Goal: Book appointment/travel/reservation

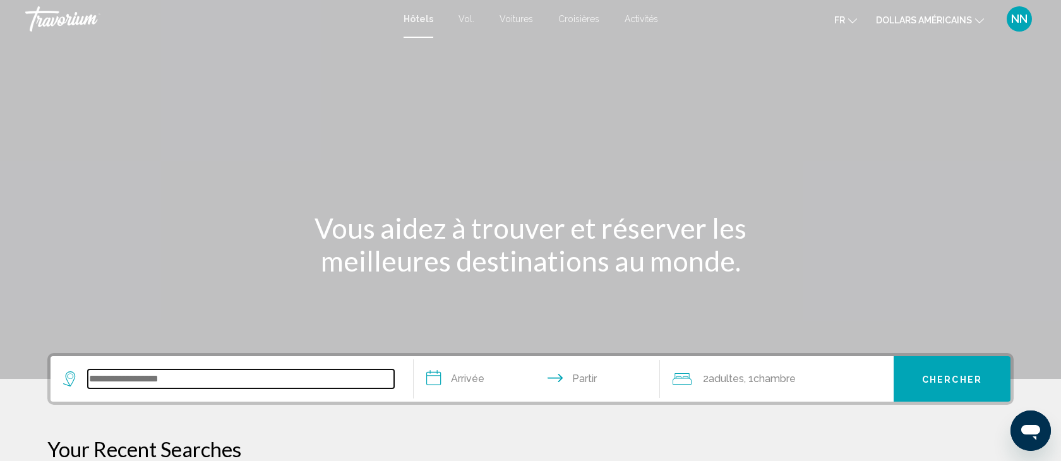
click at [95, 377] on input "Widget de recherche" at bounding box center [241, 379] width 306 height 19
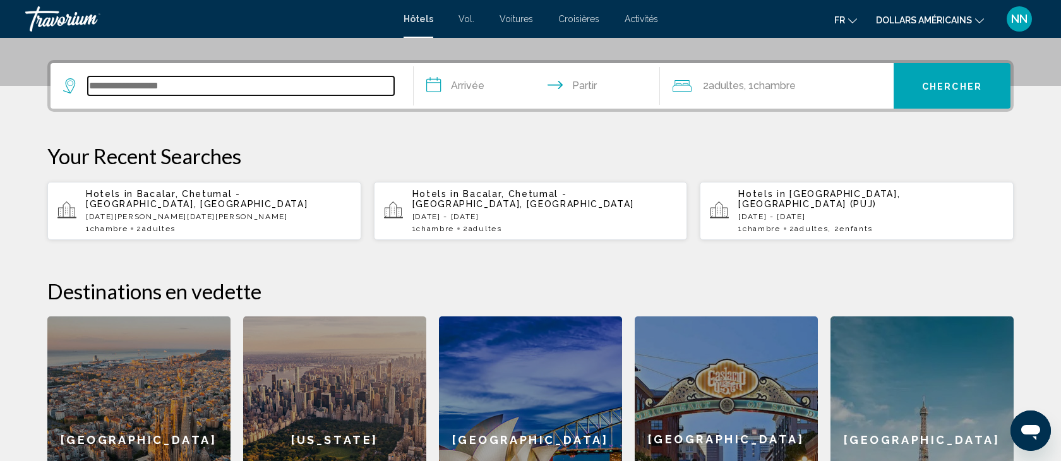
scroll to position [312, 0]
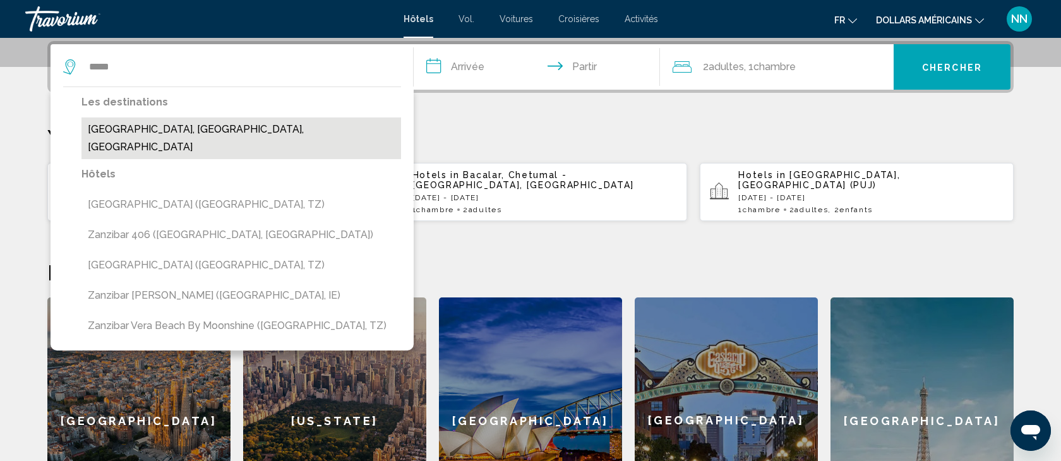
click at [174, 121] on button "[GEOGRAPHIC_DATA], [GEOGRAPHIC_DATA], [GEOGRAPHIC_DATA]" at bounding box center [241, 138] width 320 height 42
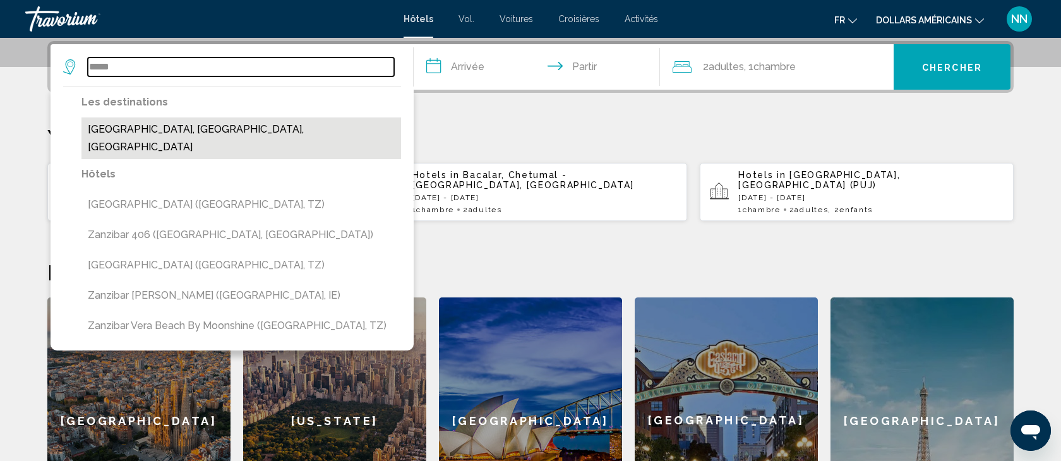
type input "**********"
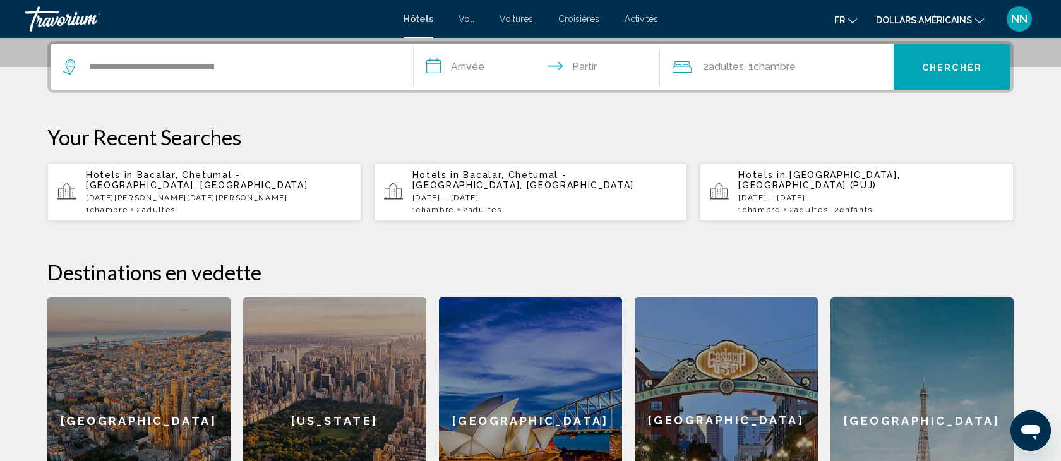
click at [468, 64] on input "**********" at bounding box center [539, 68] width 251 height 49
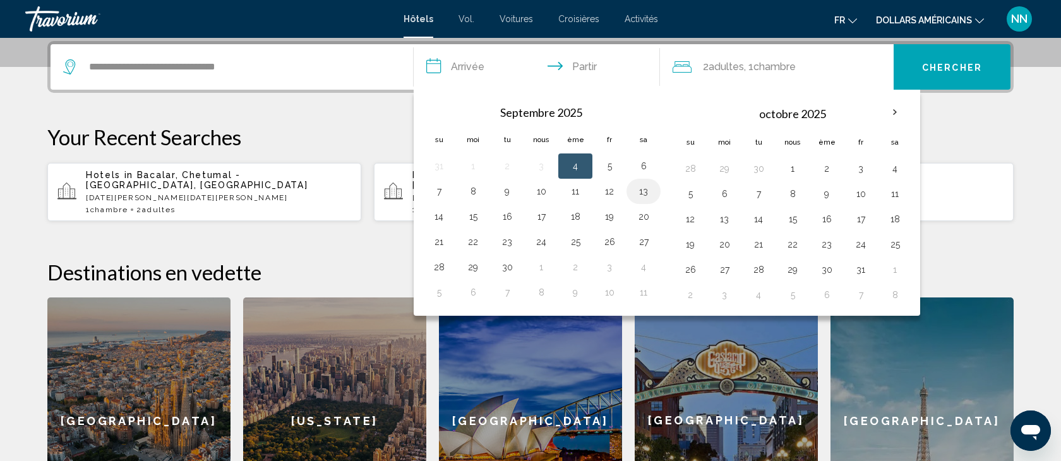
click at [644, 191] on button "13" at bounding box center [644, 192] width 20 height 18
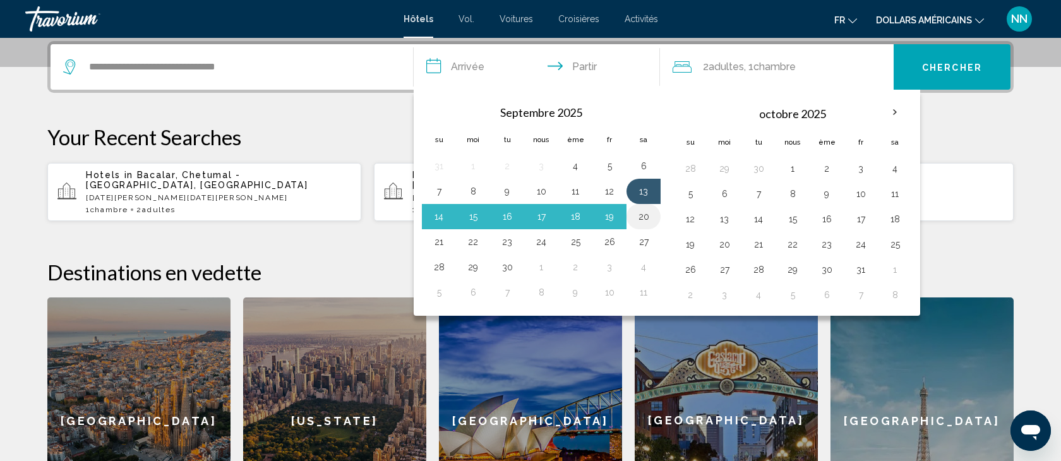
click at [644, 217] on button "20" at bounding box center [644, 217] width 20 height 18
type input "**********"
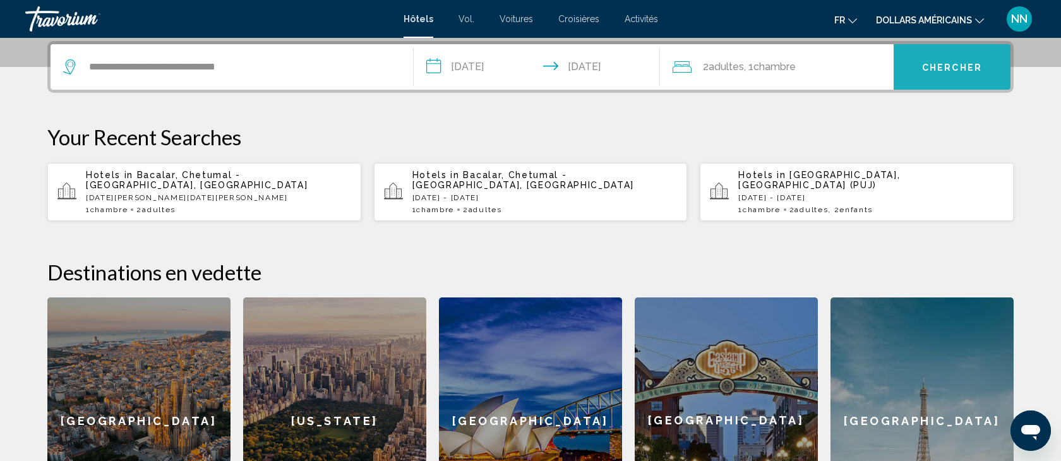
click at [942, 62] on font "Chercher" at bounding box center [952, 67] width 60 height 10
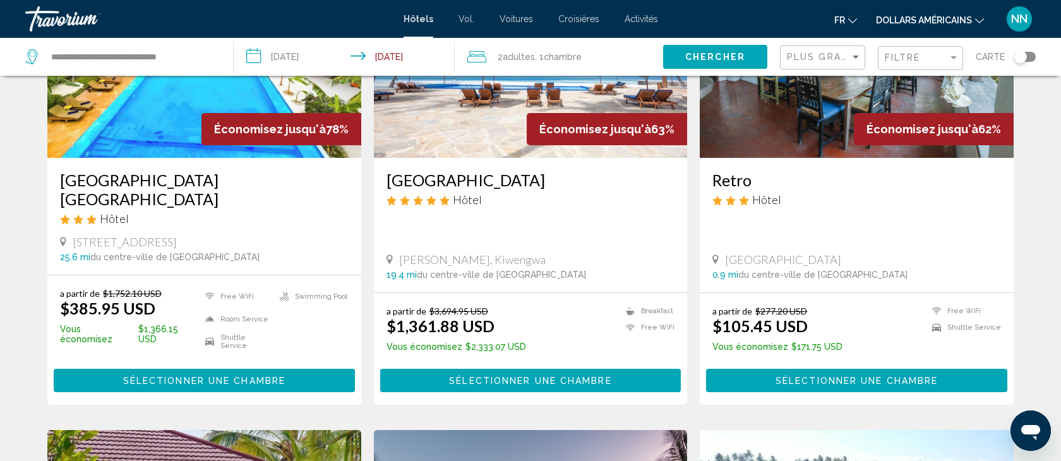
scroll to position [169, 0]
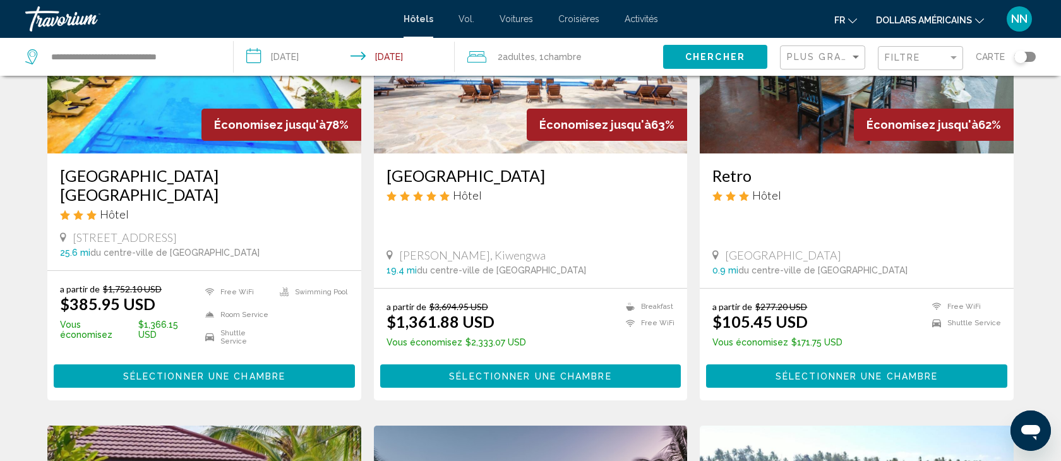
click at [983, 19] on icon "Changer de devise" at bounding box center [979, 20] width 9 height 5
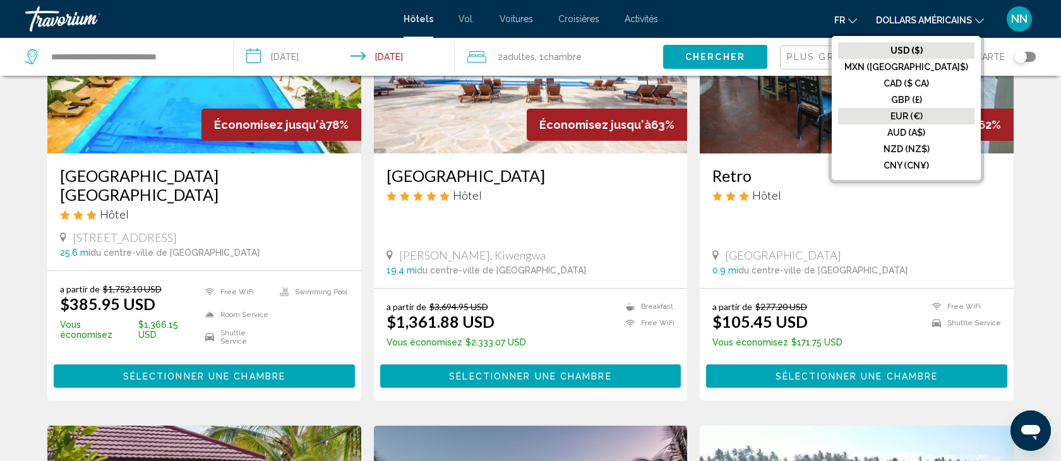
click at [923, 114] on font "EUR (€)" at bounding box center [907, 116] width 32 height 10
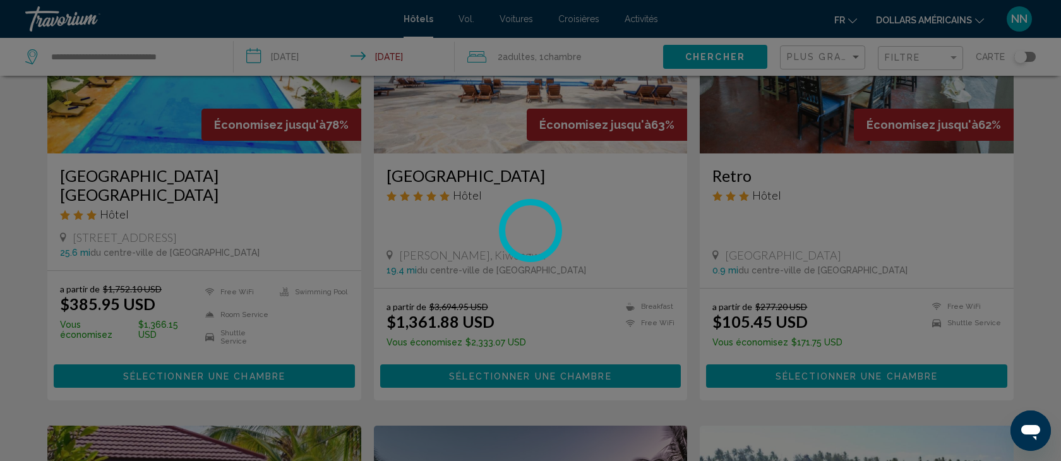
scroll to position [0, 0]
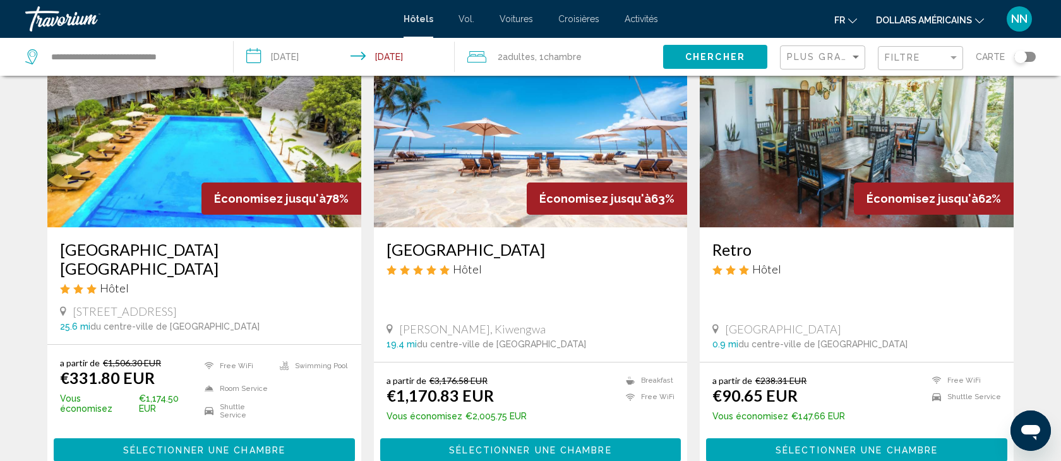
scroll to position [95, 0]
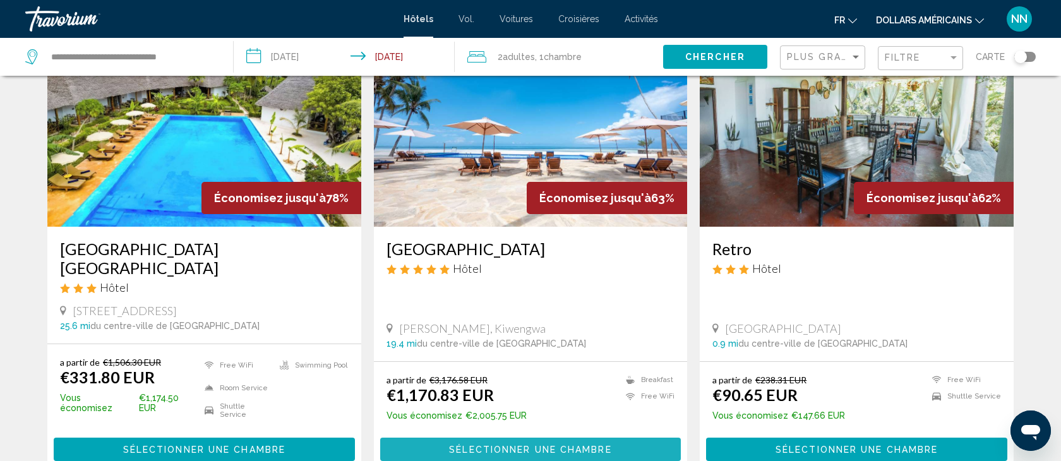
click at [497, 445] on span "Sélectionner une chambre" at bounding box center [530, 450] width 162 height 10
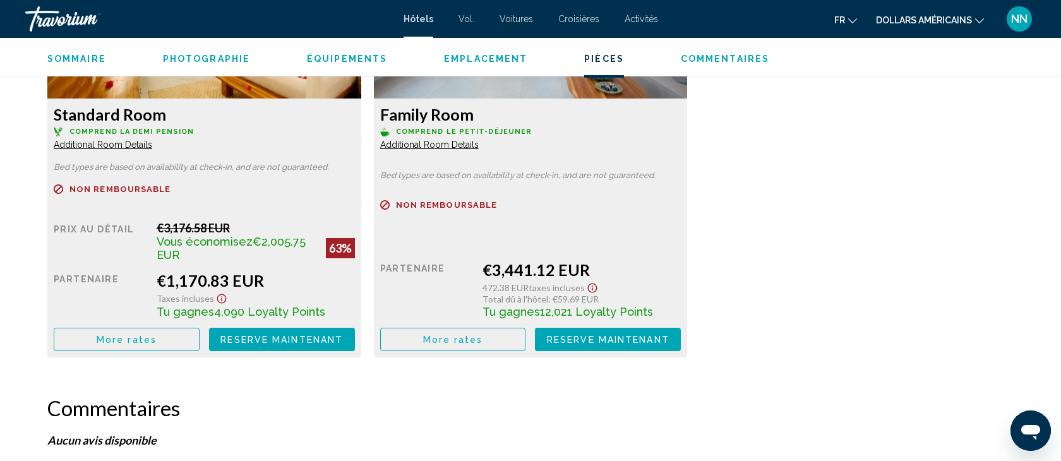
scroll to position [1846, 0]
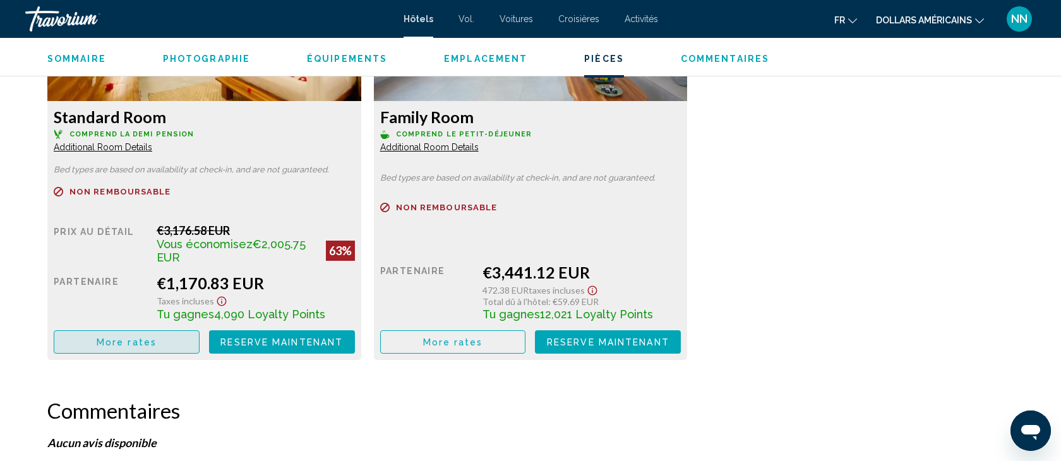
click at [128, 345] on span "More rates" at bounding box center [127, 342] width 60 height 10
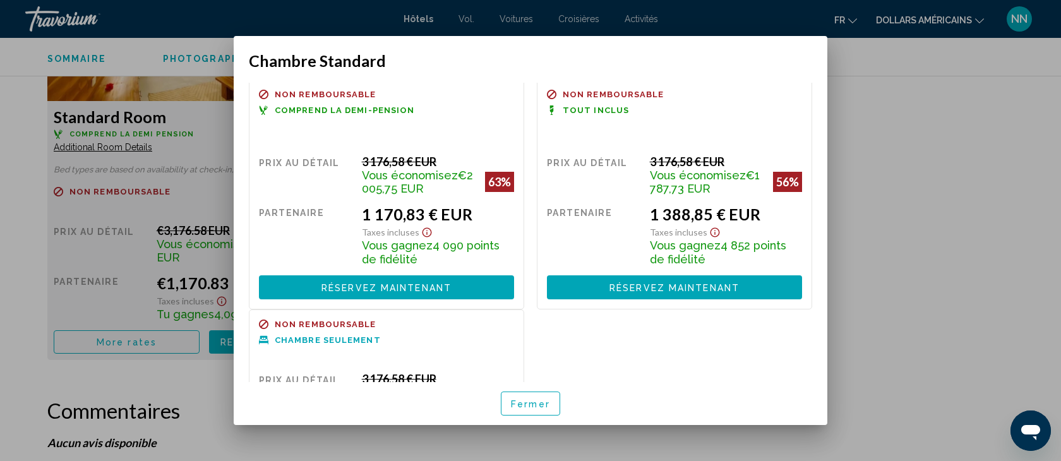
scroll to position [0, 0]
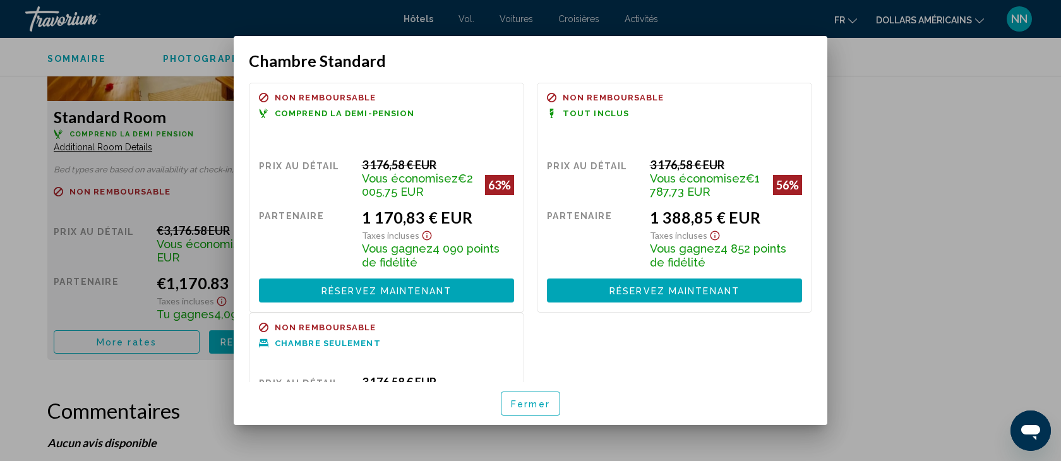
click at [27, 160] on div at bounding box center [530, 230] width 1061 height 461
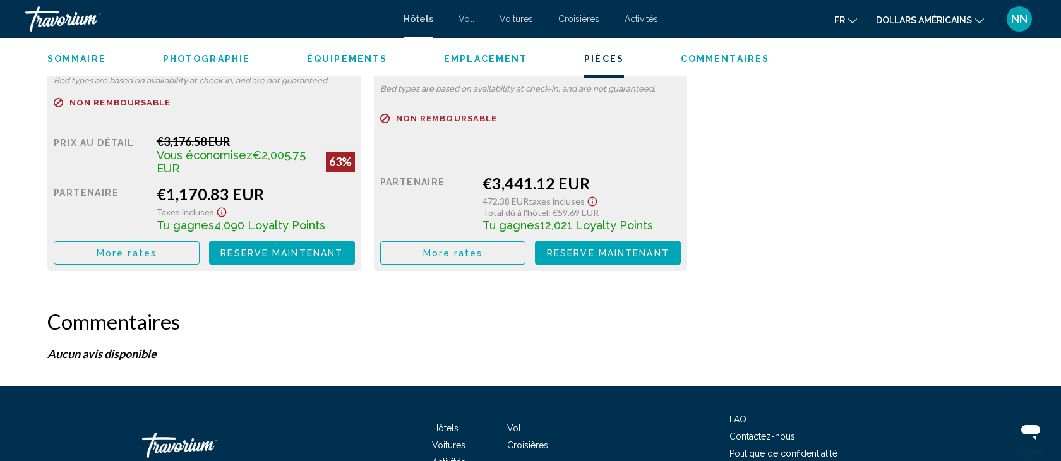
scroll to position [1934, 0]
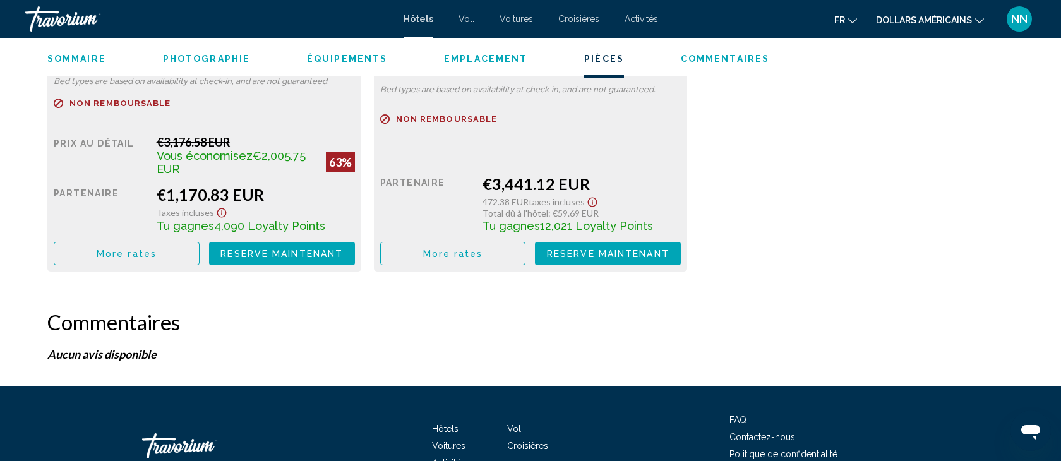
click at [135, 251] on span "More rates" at bounding box center [127, 254] width 60 height 10
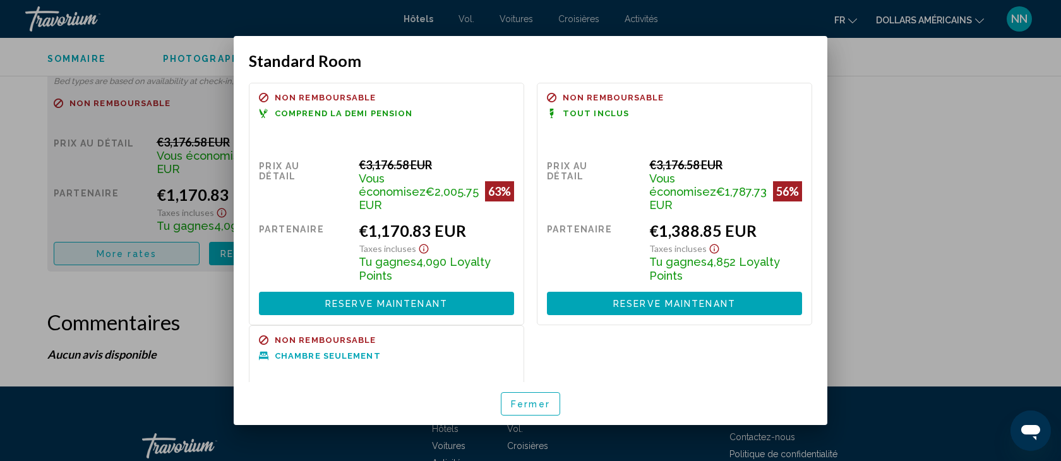
scroll to position [0, 0]
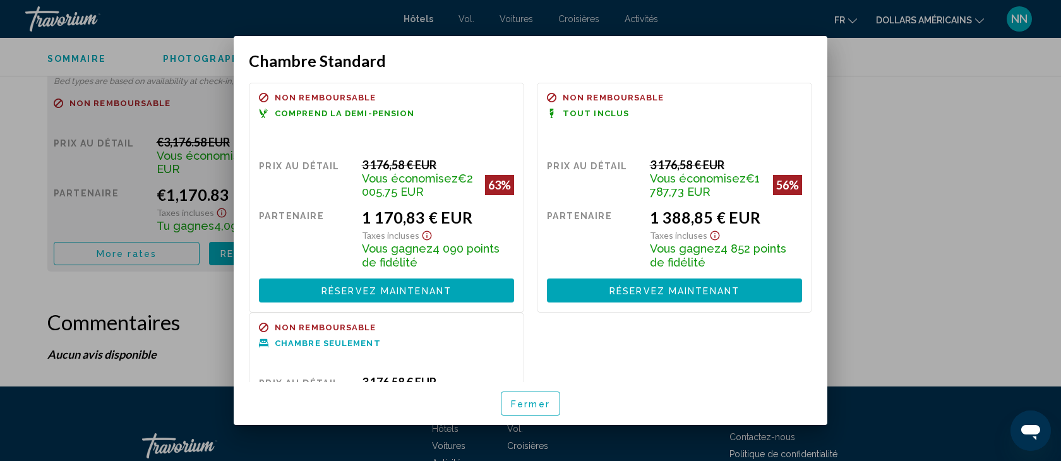
click at [530, 404] on font "Fermer" at bounding box center [530, 404] width 39 height 10
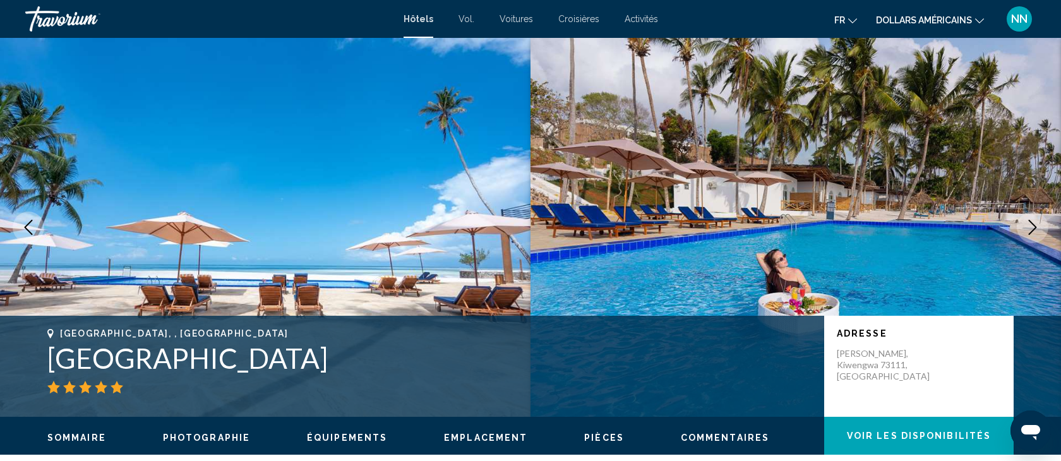
drag, startPoint x: 431, startPoint y: 352, endPoint x: 53, endPoint y: 330, distance: 379.1
click at [54, 330] on div "[GEOGRAPHIC_DATA], , [GEOGRAPHIC_DATA] [GEOGRAPHIC_DATA]" at bounding box center [429, 360] width 764 height 65
copy div "[GEOGRAPHIC_DATA], , [GEOGRAPHIC_DATA] [GEOGRAPHIC_DATA]"
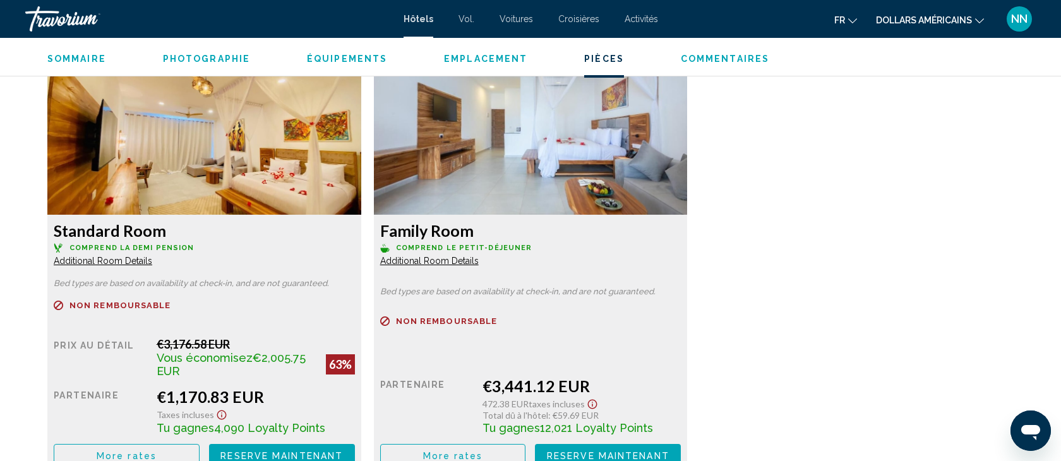
scroll to position [1734, 0]
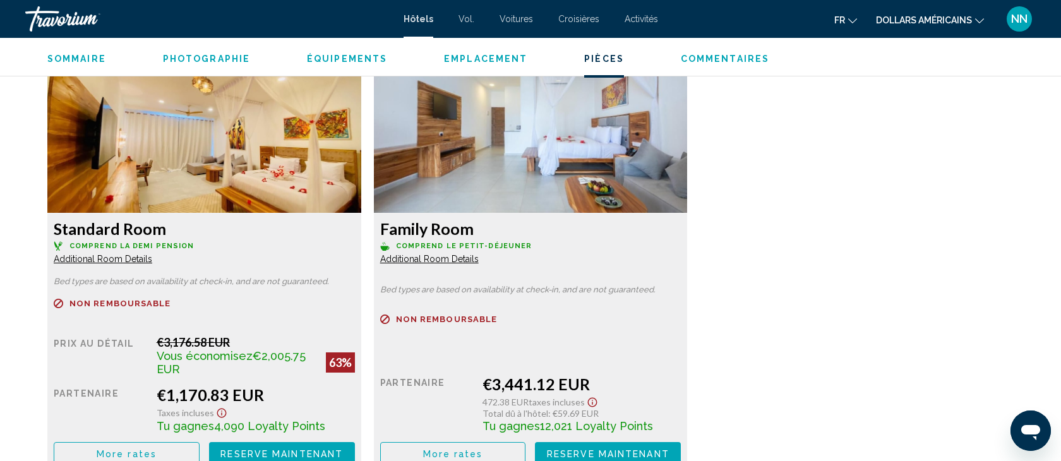
click at [123, 257] on span "Additional Room Details" at bounding box center [103, 259] width 99 height 10
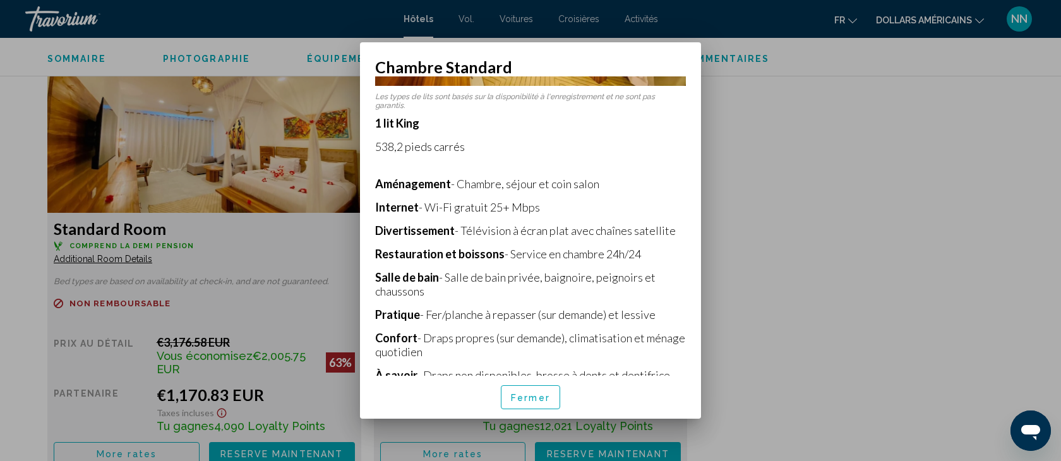
scroll to position [226, 0]
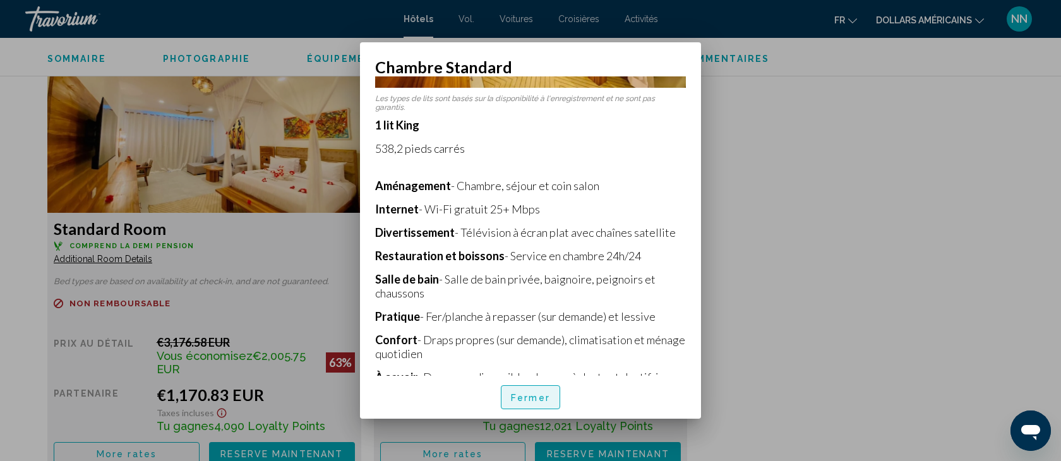
click at [529, 397] on font "Fermer" at bounding box center [530, 398] width 39 height 10
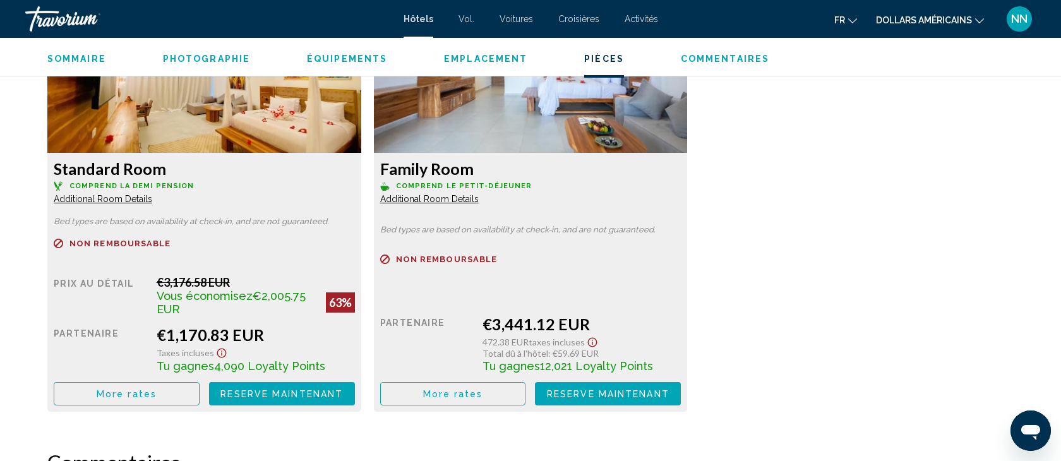
scroll to position [1786, 0]
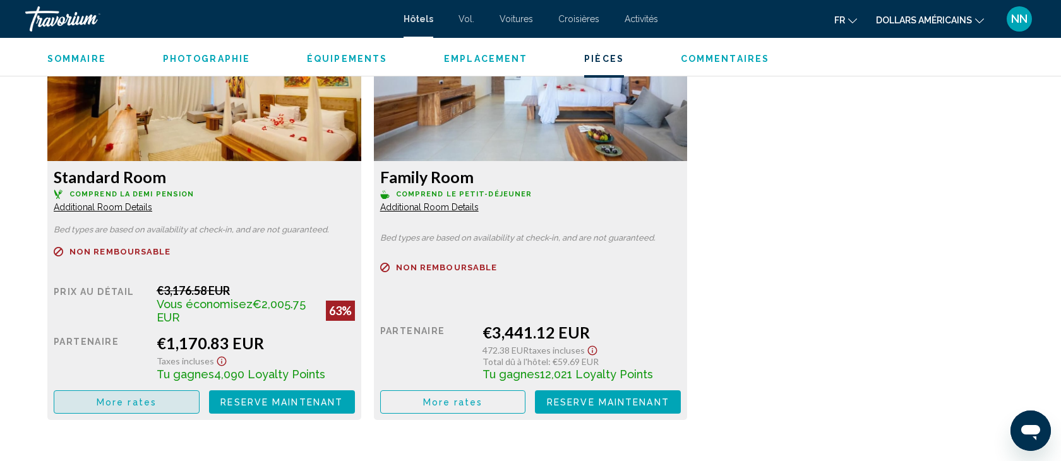
click at [157, 402] on button "More rates" at bounding box center [127, 401] width 146 height 23
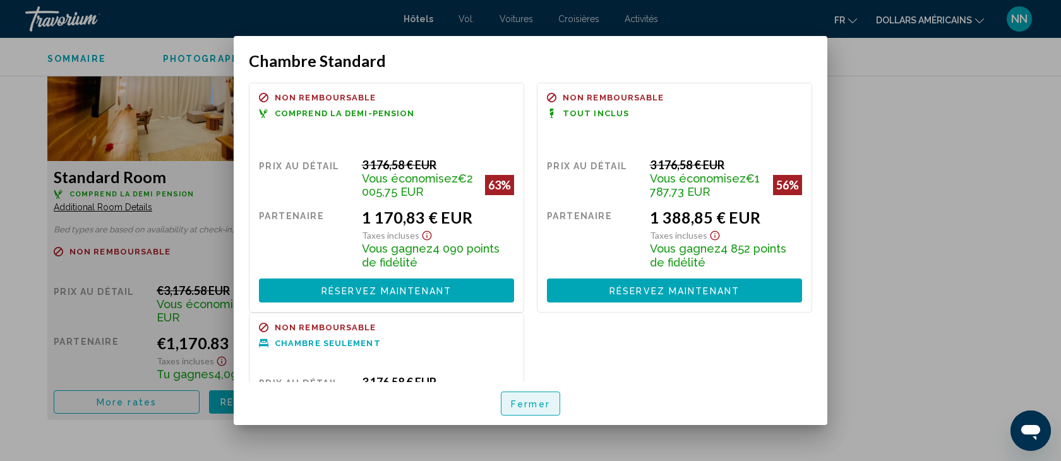
click at [538, 405] on font "Fermer" at bounding box center [530, 404] width 39 height 10
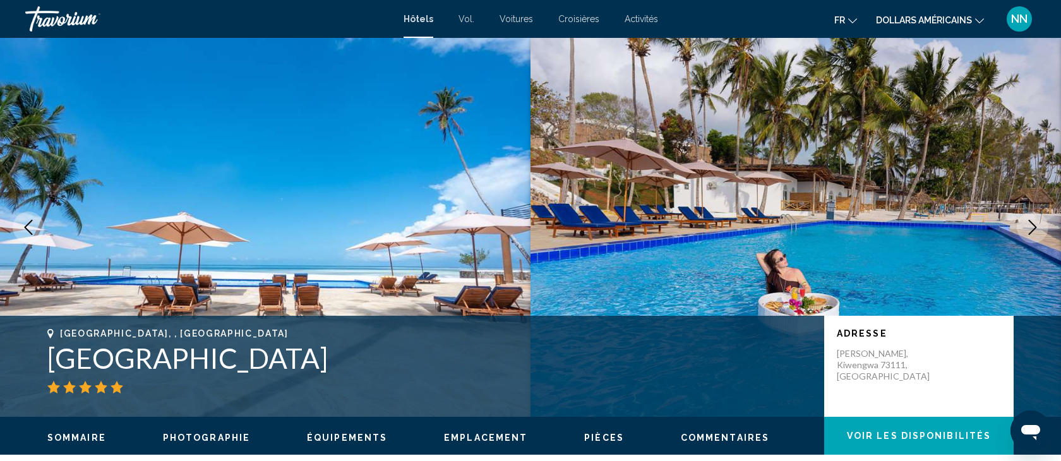
click at [636, 19] on font "Activités" at bounding box center [641, 19] width 33 height 10
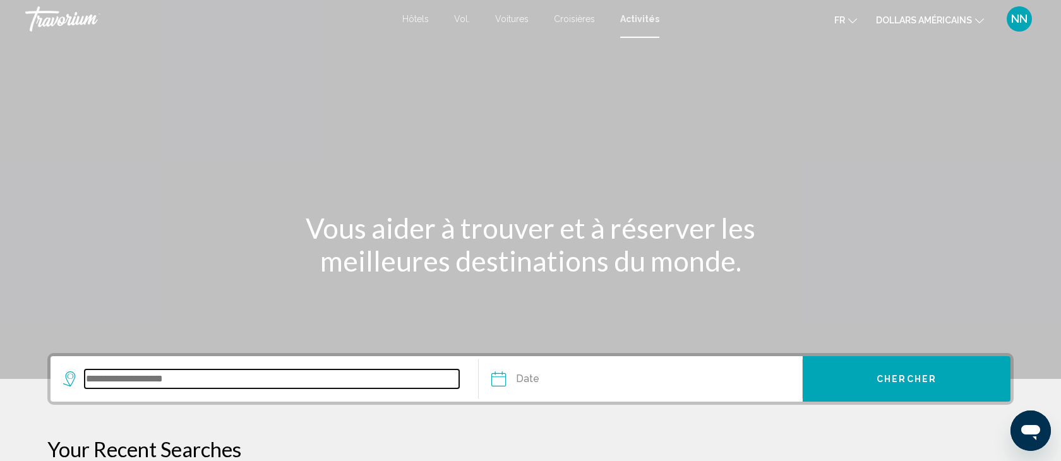
click at [123, 382] on input "Search widget" at bounding box center [272, 379] width 375 height 19
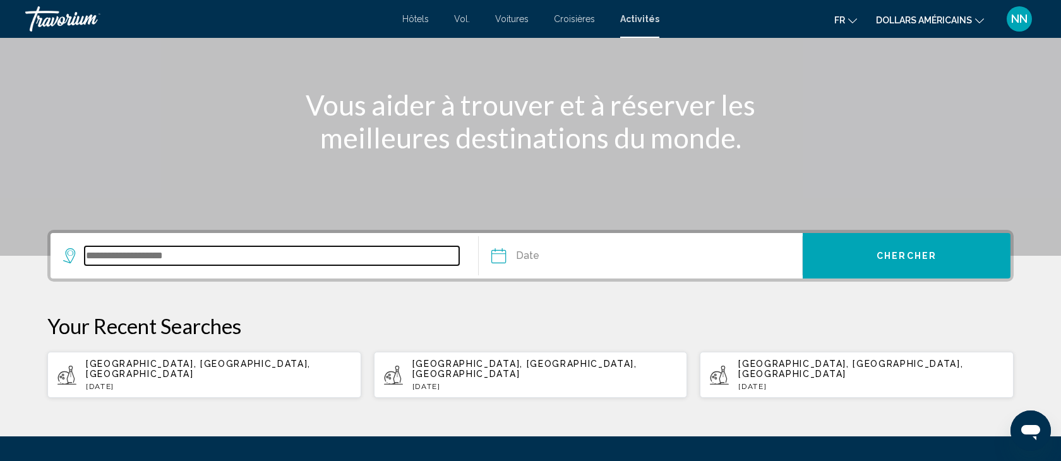
scroll to position [243, 0]
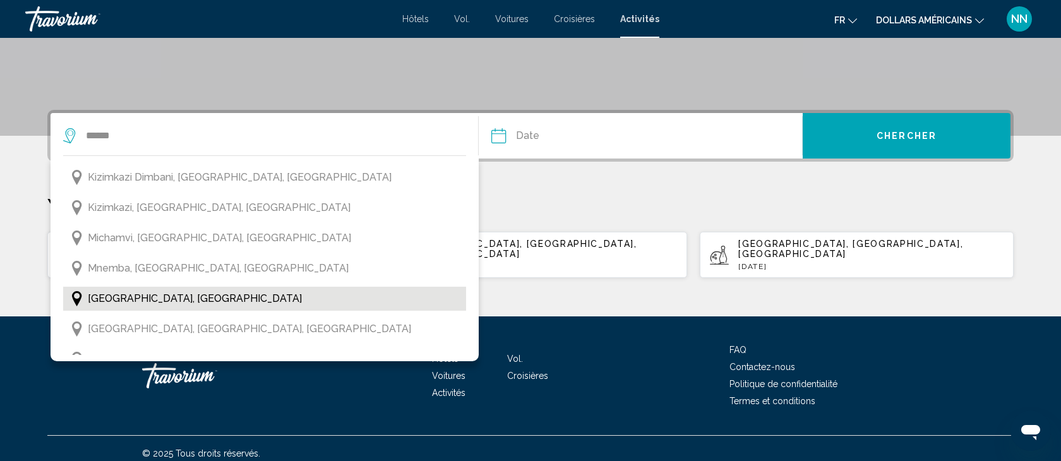
click at [150, 299] on span "[GEOGRAPHIC_DATA], [GEOGRAPHIC_DATA]" at bounding box center [195, 299] width 214 height 18
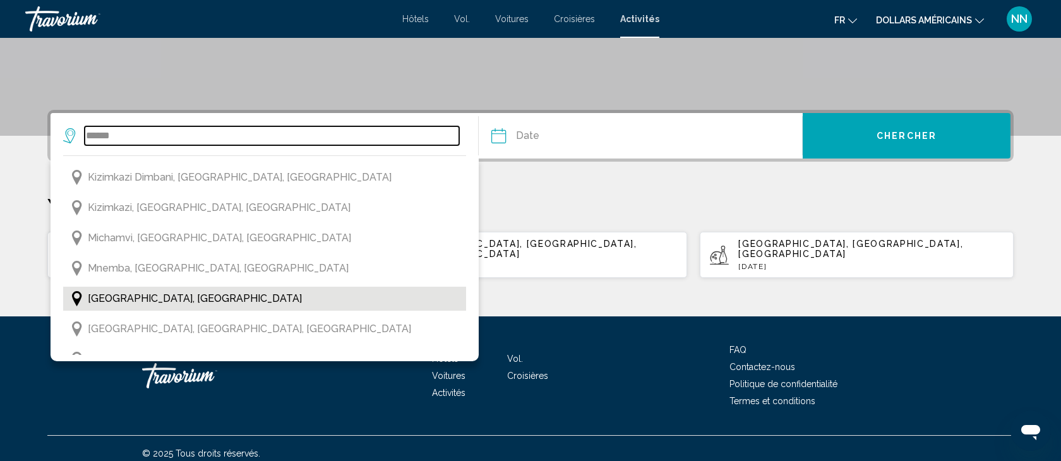
type input "**********"
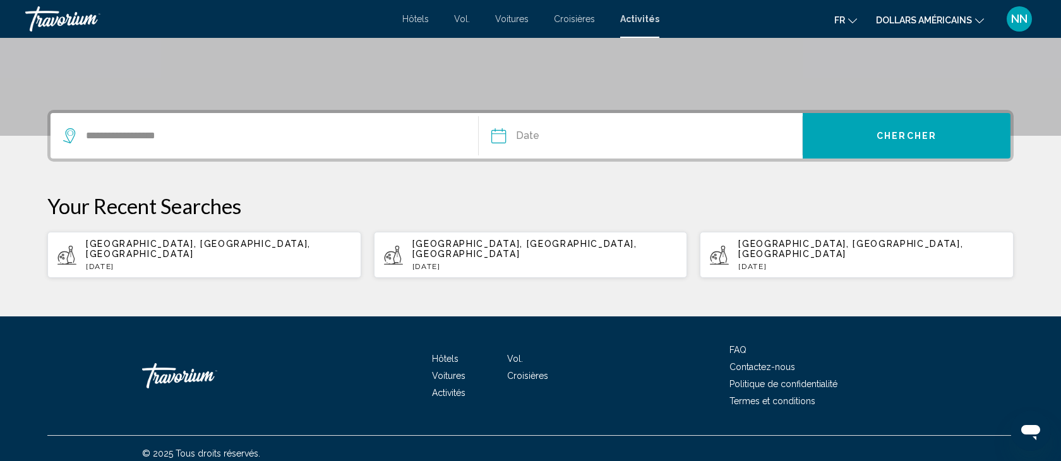
click at [538, 133] on input "Date" at bounding box center [568, 137] width 160 height 49
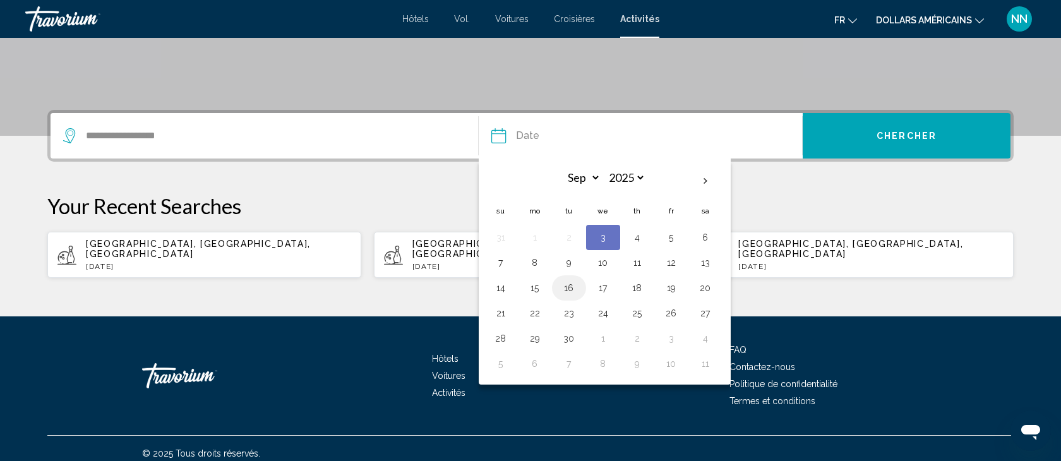
click at [568, 286] on button "16" at bounding box center [569, 288] width 20 height 18
type input "**********"
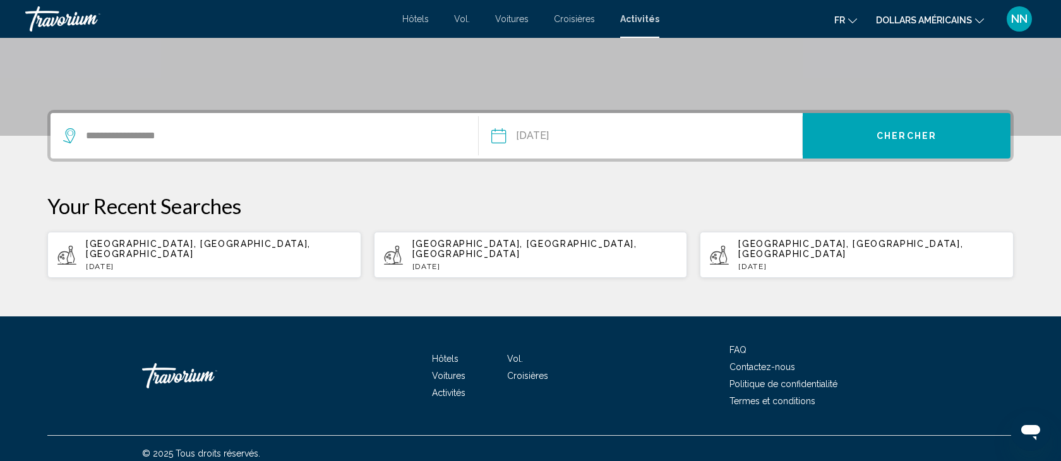
click at [903, 133] on span "Chercher" at bounding box center [907, 136] width 60 height 10
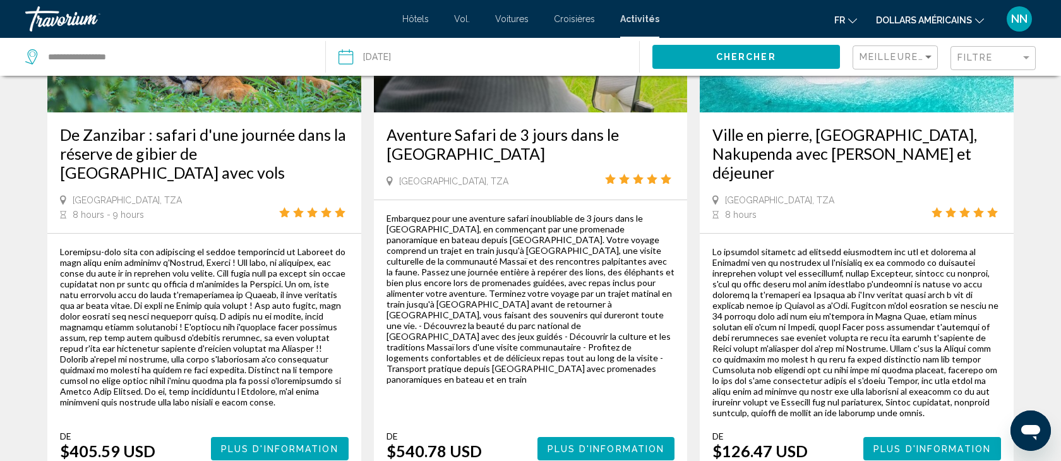
scroll to position [209, 0]
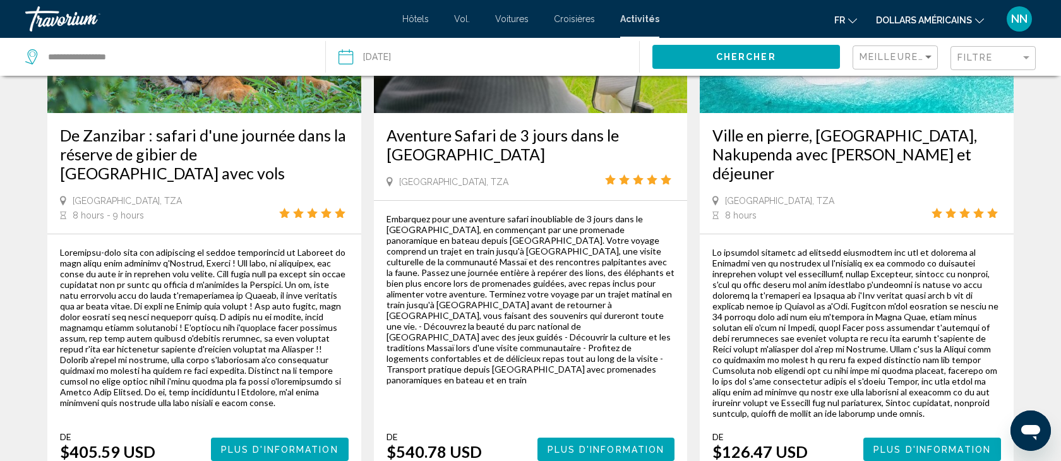
click at [952, 21] on font "dollars américains" at bounding box center [924, 20] width 96 height 10
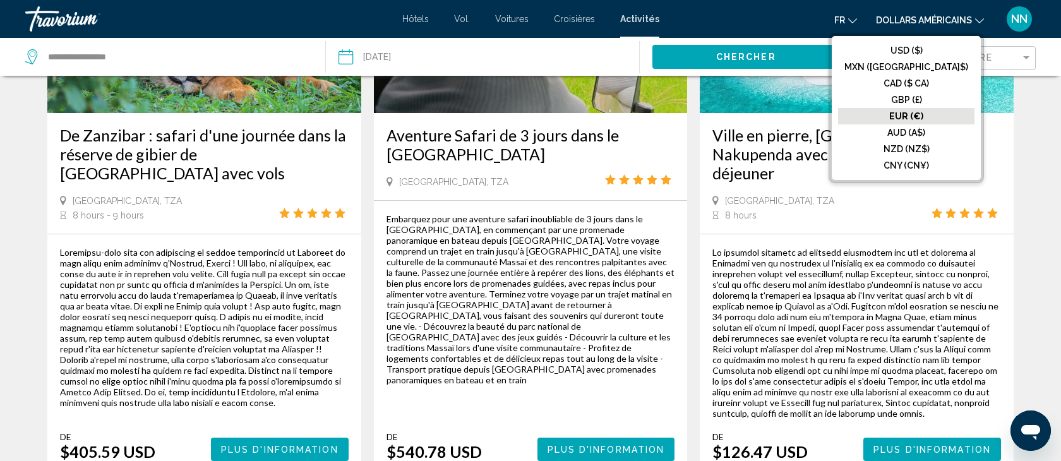
click at [924, 116] on font "EUR (€)" at bounding box center [906, 116] width 34 height 10
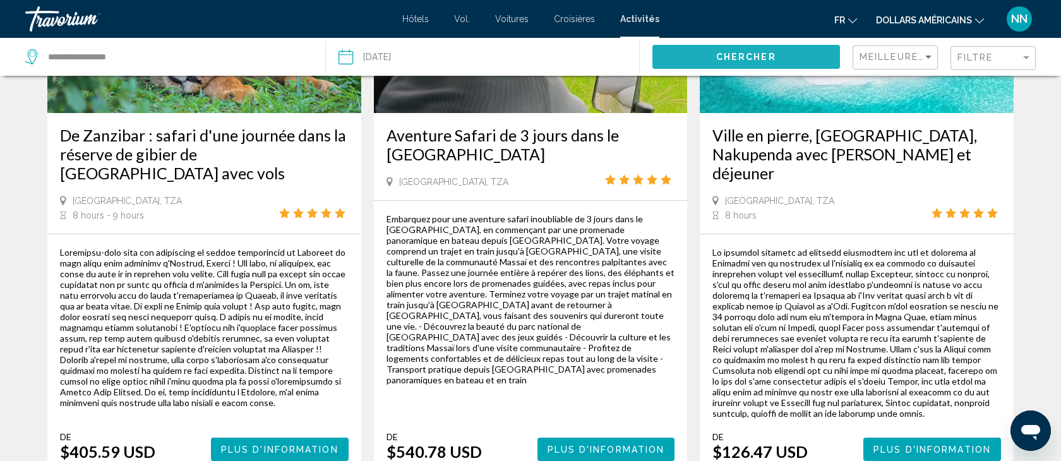
click at [748, 59] on span "Chercher" at bounding box center [746, 57] width 60 height 10
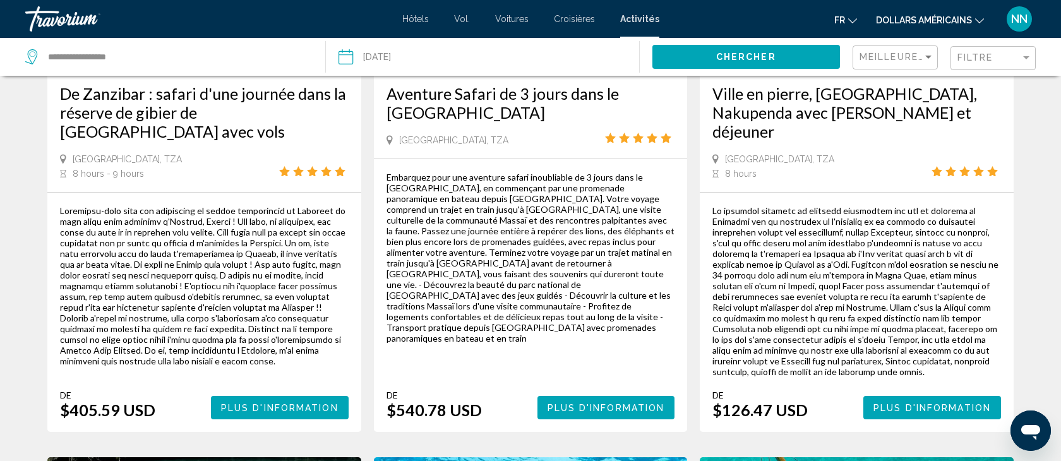
scroll to position [253, 0]
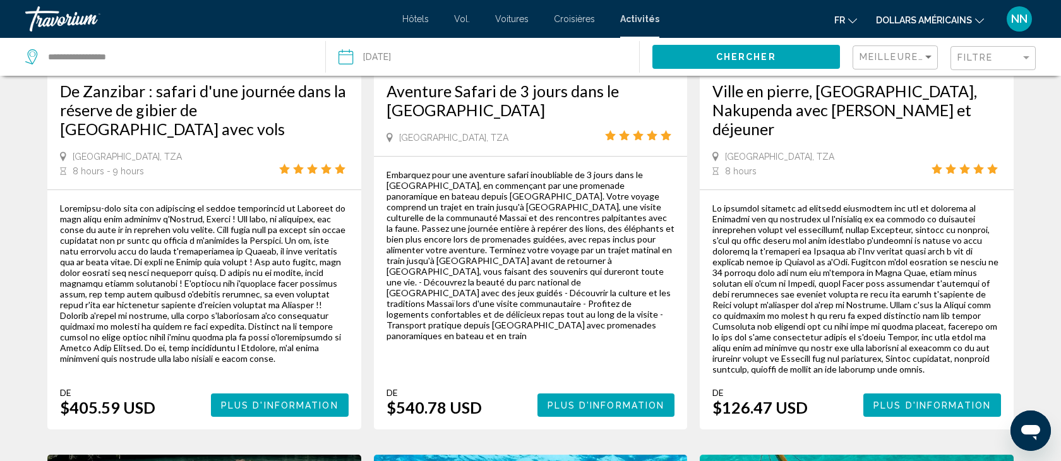
click at [118, 398] on div "$405.59 USD" at bounding box center [107, 407] width 95 height 19
click at [273, 401] on span "Plus d'information" at bounding box center [279, 406] width 117 height 10
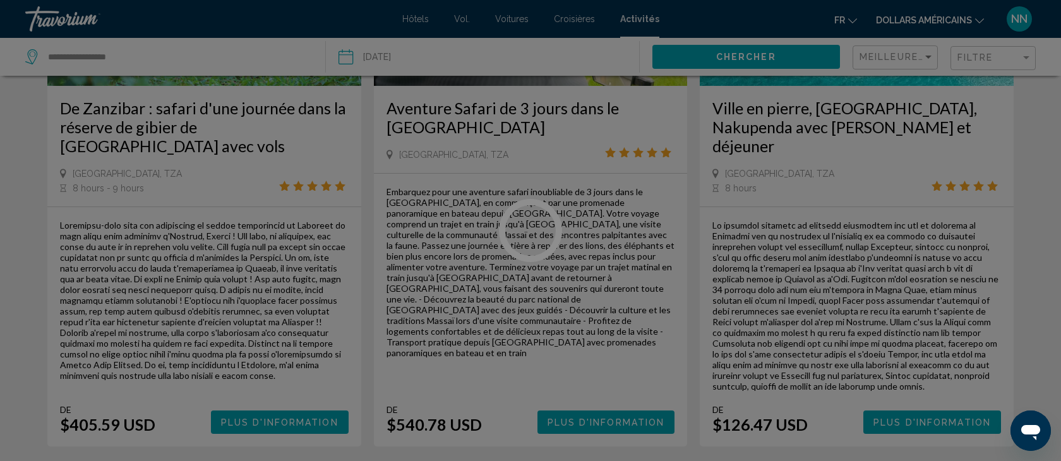
scroll to position [233, 0]
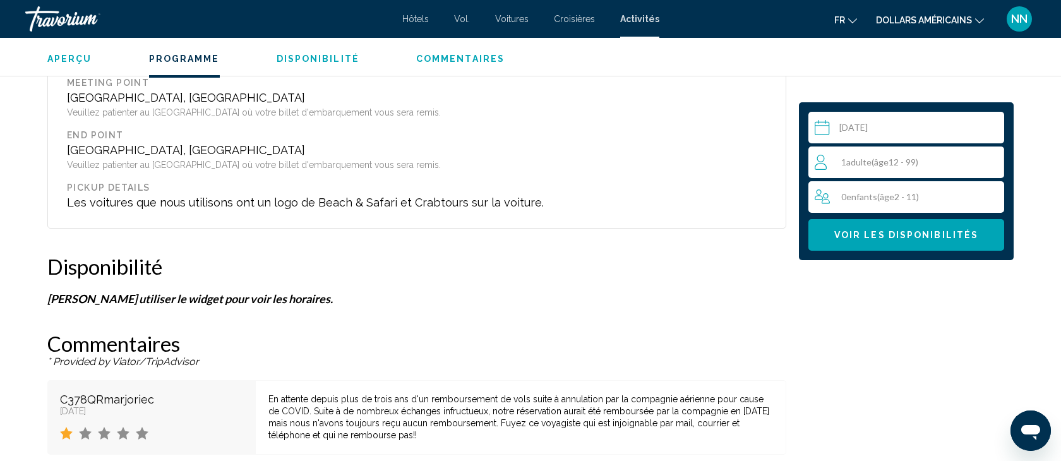
scroll to position [1973, 0]
click at [857, 162] on span "Adulte" at bounding box center [858, 162] width 25 height 11
click at [992, 162] on icon "Increment adults" at bounding box center [991, 161] width 11 height 11
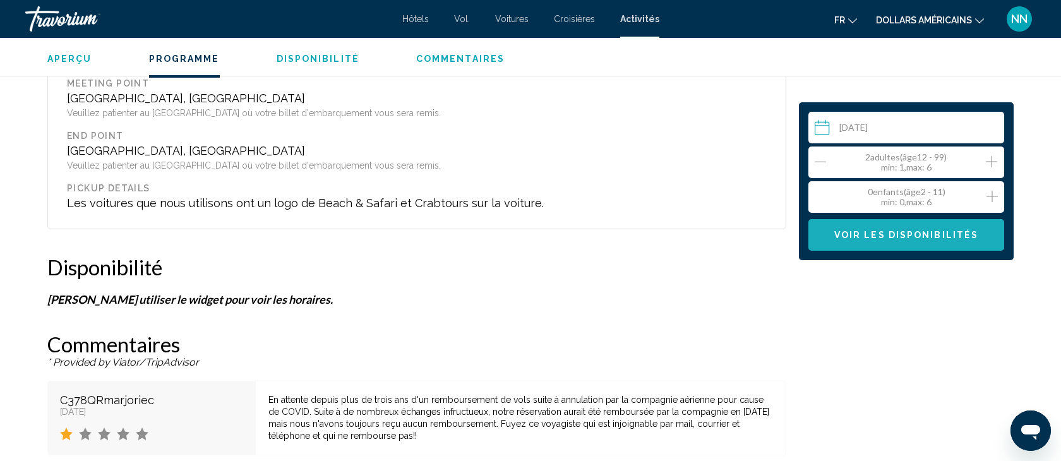
click at [888, 237] on span "Voir les disponibilités" at bounding box center [906, 236] width 144 height 10
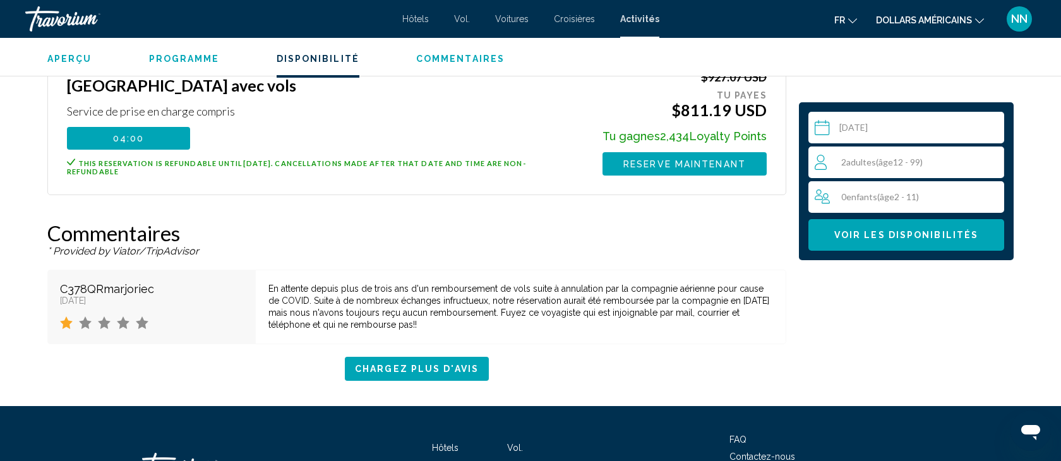
scroll to position [2229, 0]
click at [414, 364] on span "Chargez plus d'avis" at bounding box center [417, 369] width 124 height 10
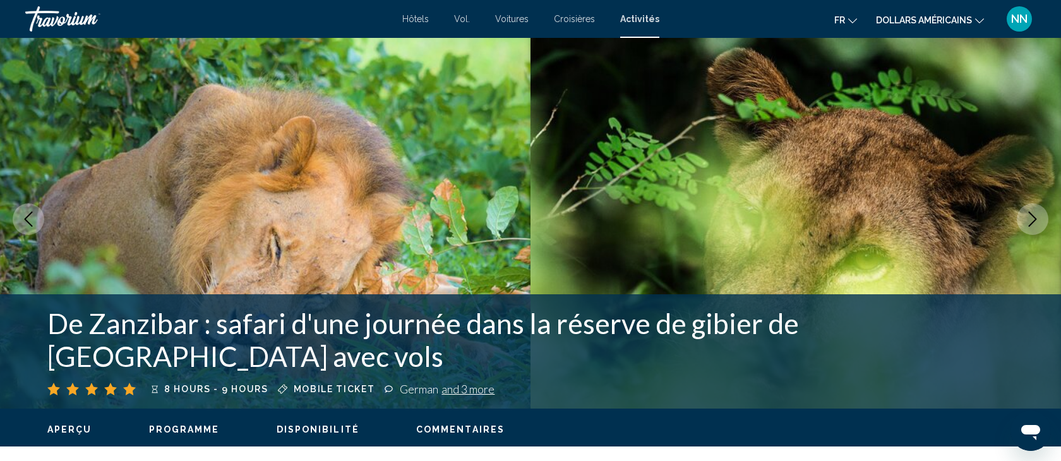
scroll to position [13, 0]
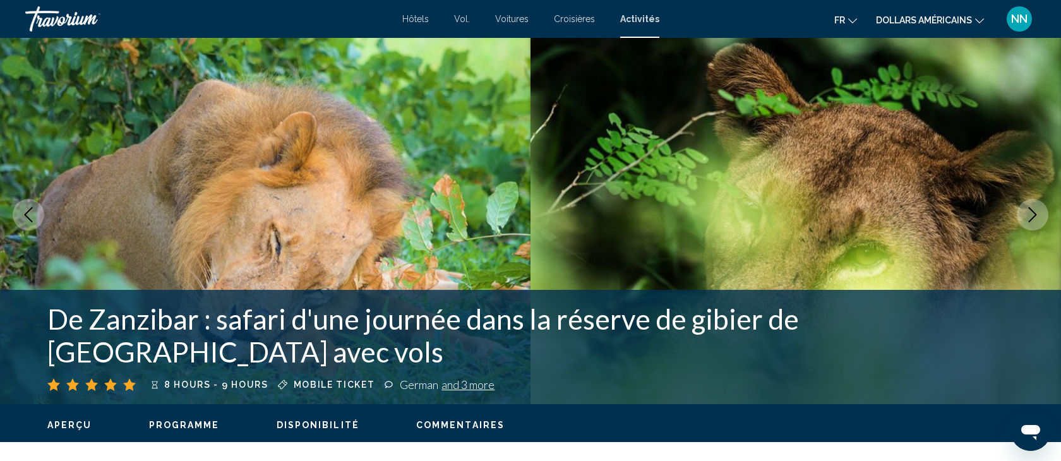
click at [938, 16] on font "dollars américains" at bounding box center [924, 20] width 96 height 10
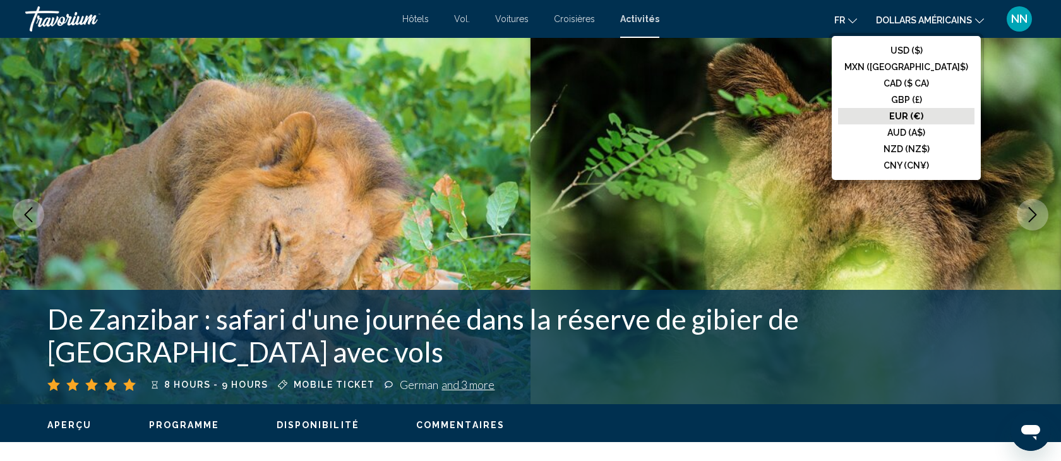
click at [924, 116] on font "EUR (€)" at bounding box center [906, 116] width 34 height 10
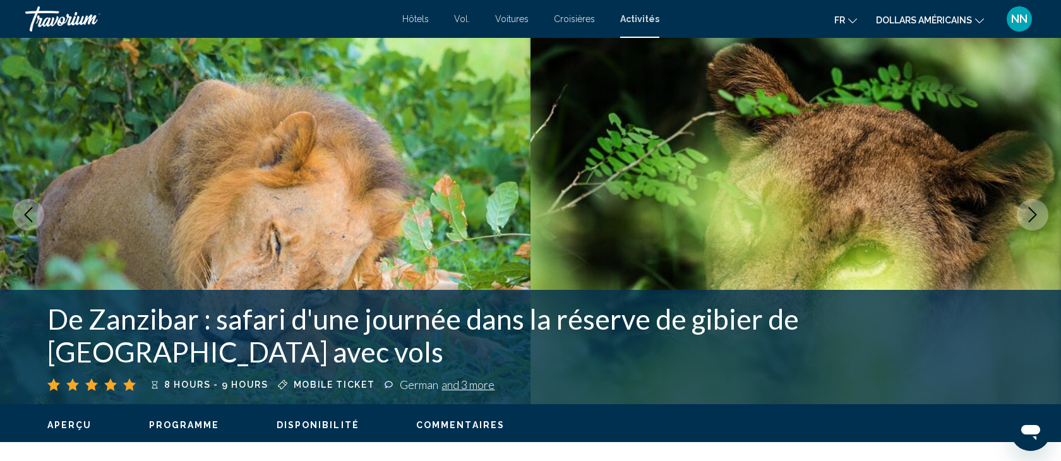
click at [851, 23] on icon "Changer de langue" at bounding box center [852, 20] width 9 height 9
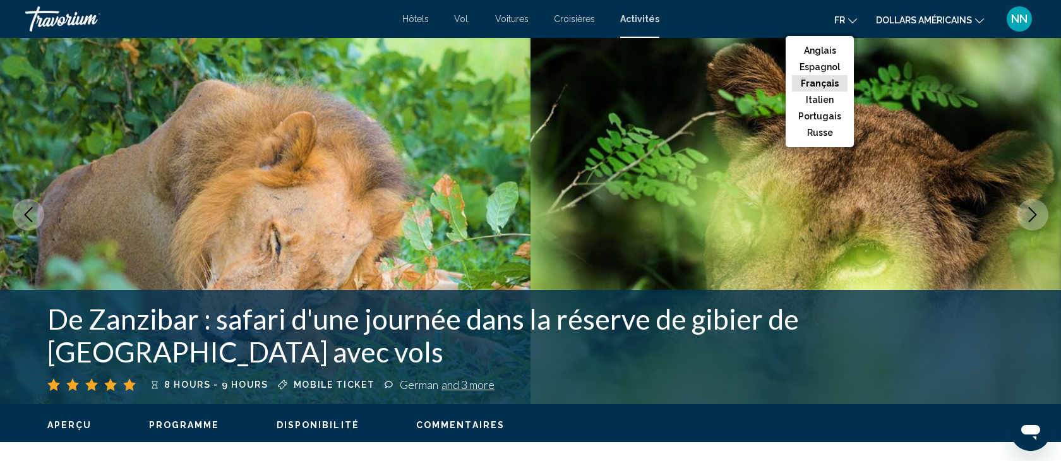
click at [829, 83] on font "Français" at bounding box center [820, 83] width 38 height 10
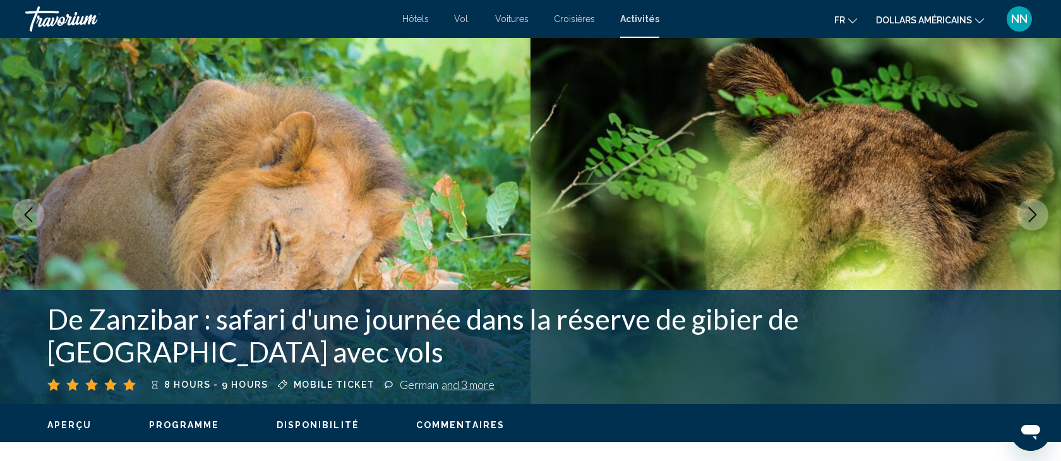
scroll to position [0, 0]
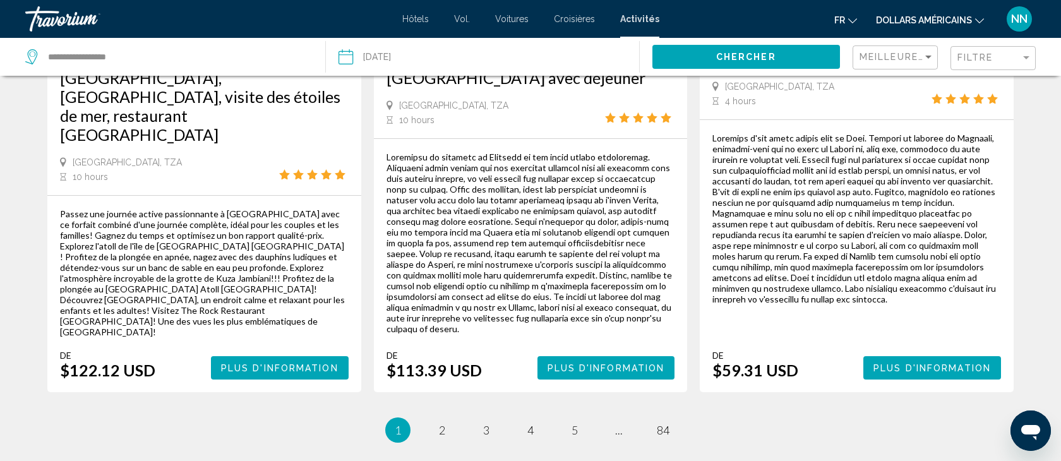
scroll to position [2031, 0]
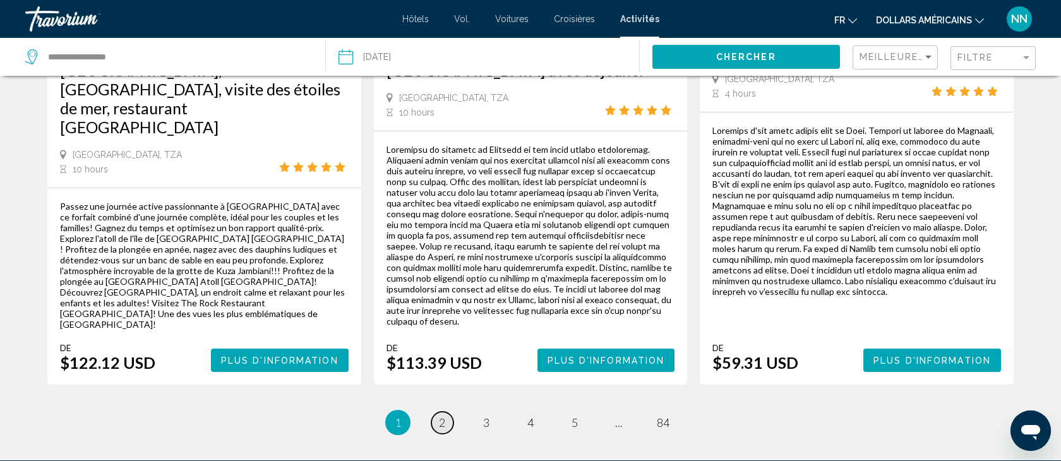
click at [438, 412] on link "page 2" at bounding box center [442, 423] width 22 height 22
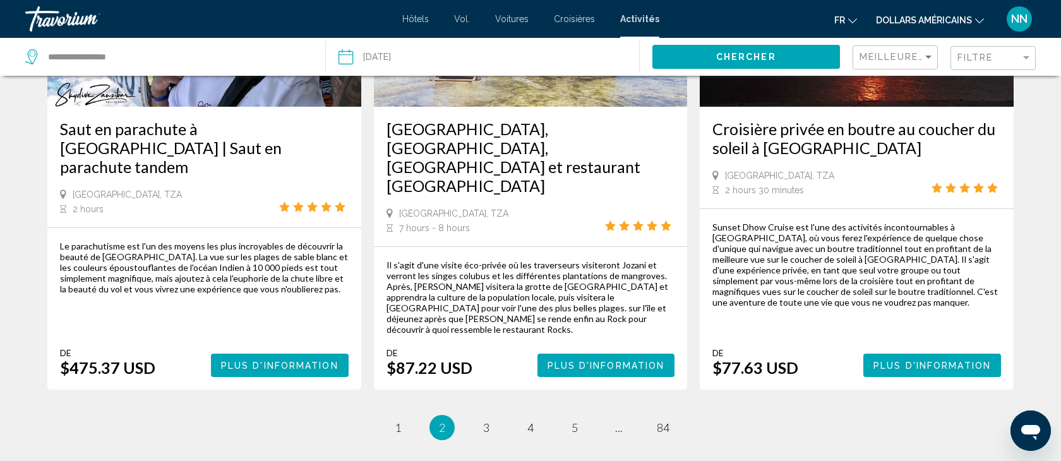
scroll to position [2033, 0]
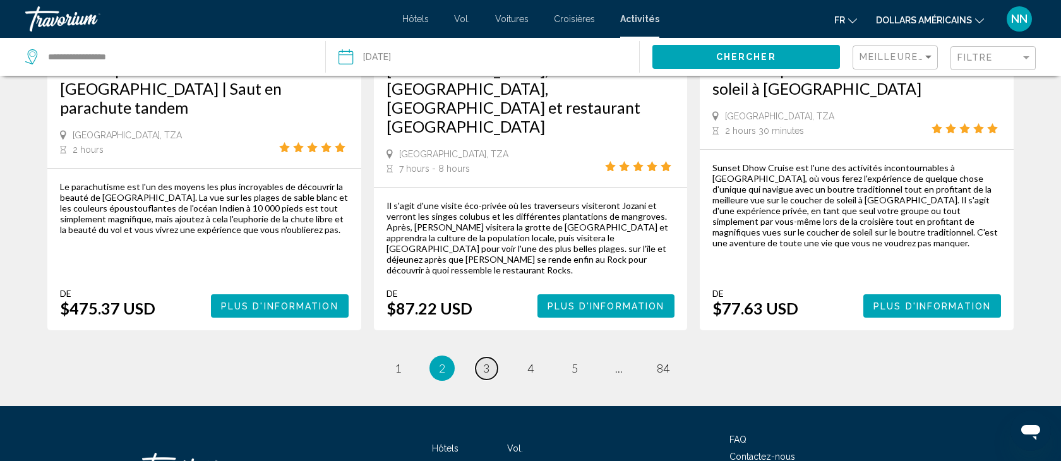
click at [484, 361] on span "3" at bounding box center [486, 368] width 6 height 14
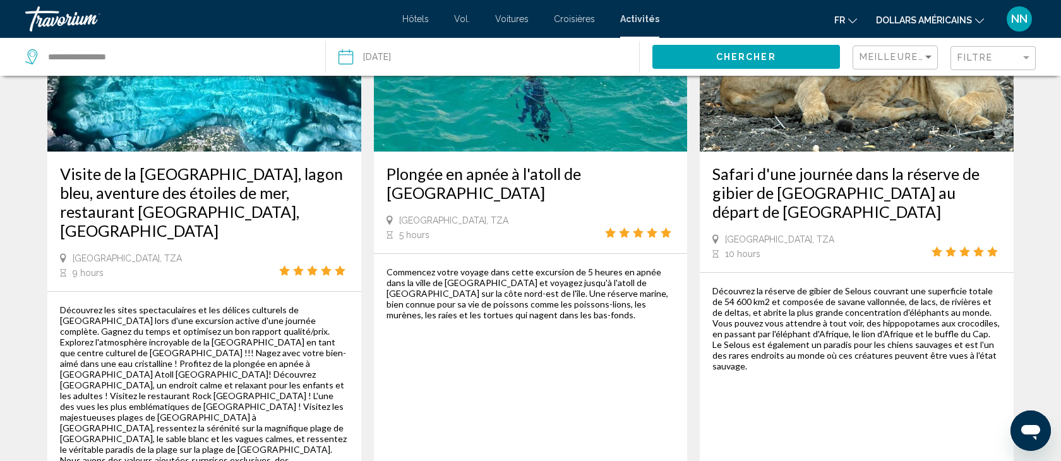
scroll to position [771, 0]
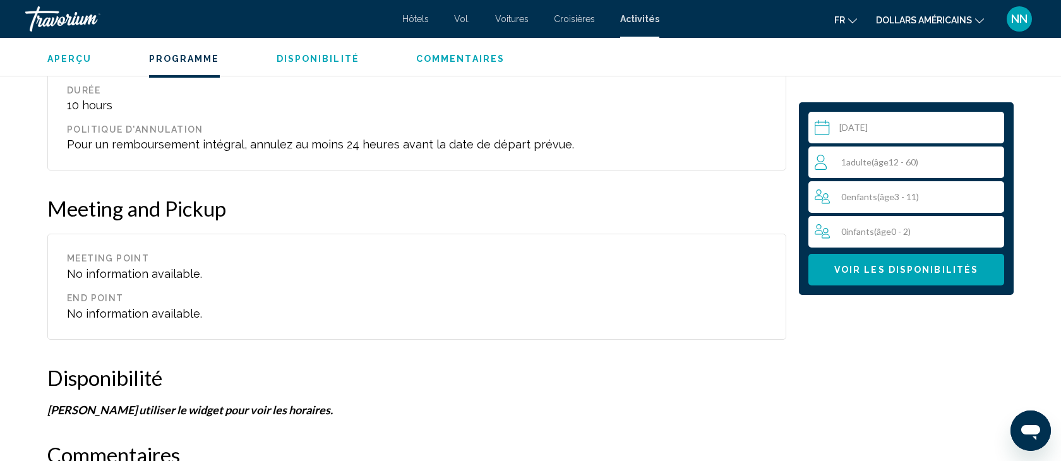
scroll to position [1247, 0]
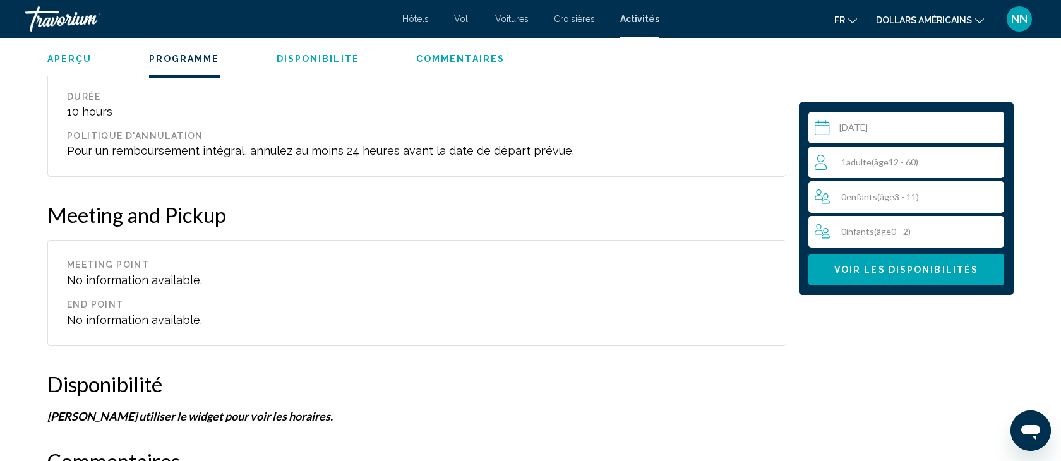
click at [927, 161] on div "1 Adulte Adultes ( âge 12 - 60)" at bounding box center [909, 162] width 189 height 15
click at [992, 159] on icon "Increment adults" at bounding box center [991, 161] width 11 height 11
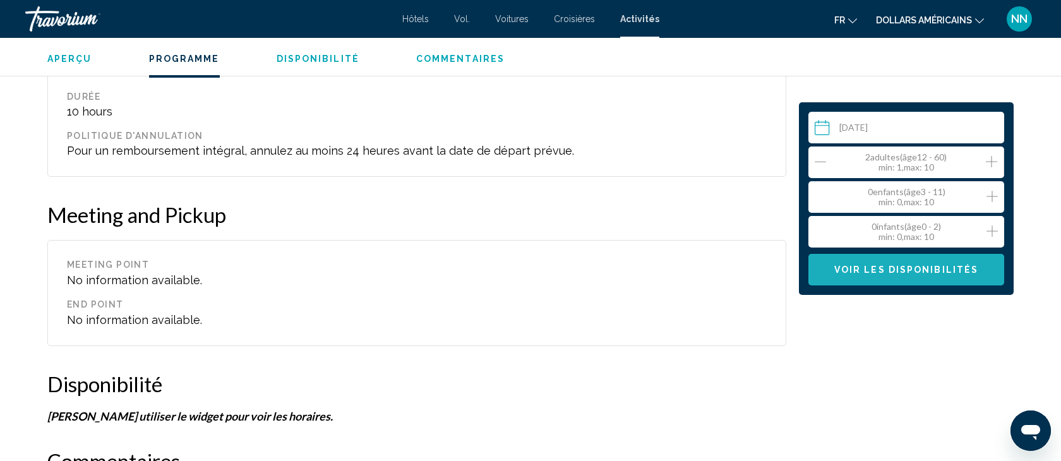
click at [900, 267] on span "Voir les disponibilités" at bounding box center [906, 270] width 144 height 10
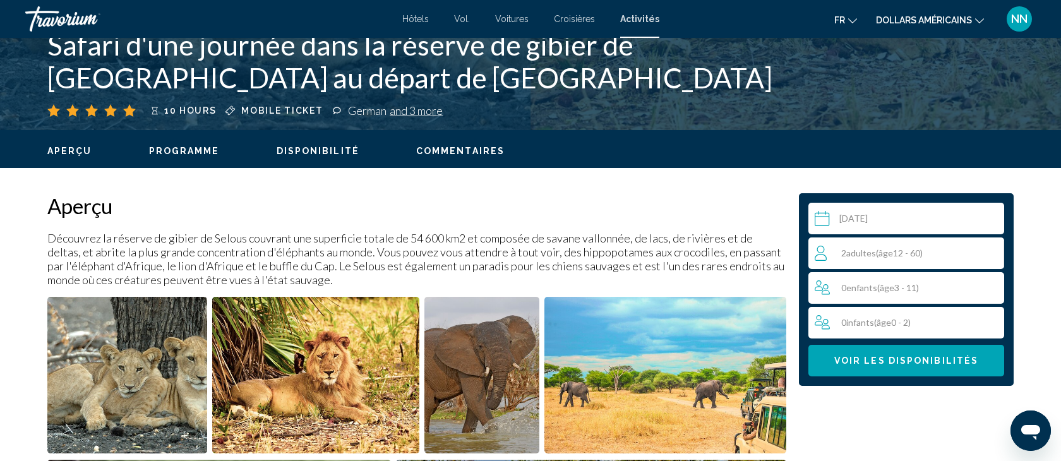
scroll to position [277, 0]
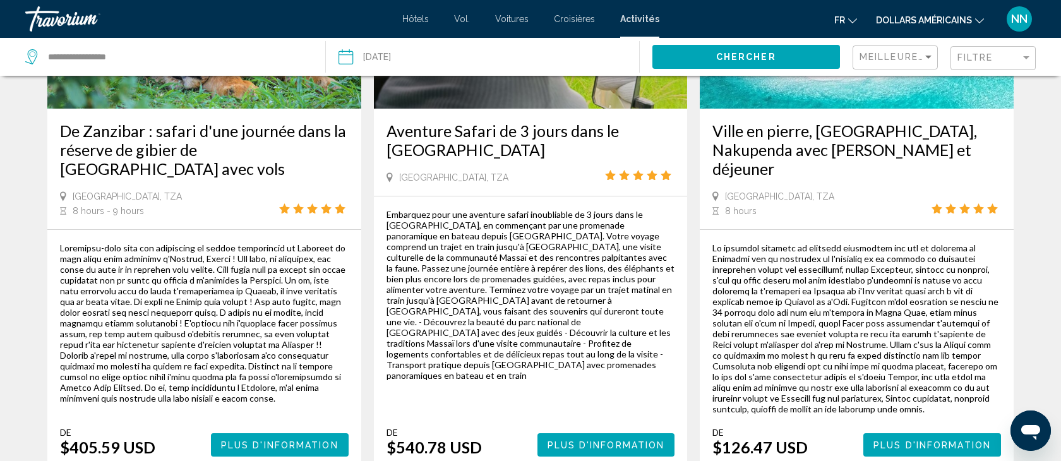
scroll to position [219, 0]
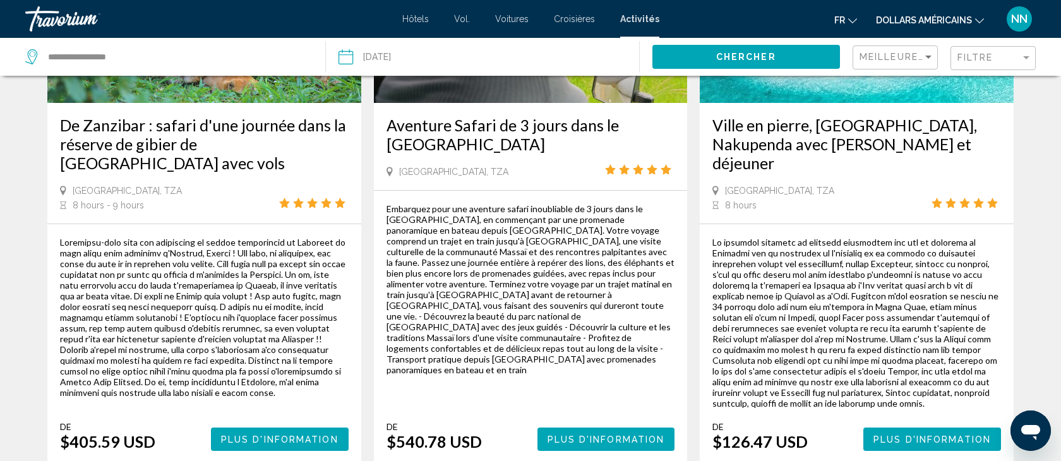
click at [249, 435] on span "Plus d'information" at bounding box center [279, 440] width 117 height 10
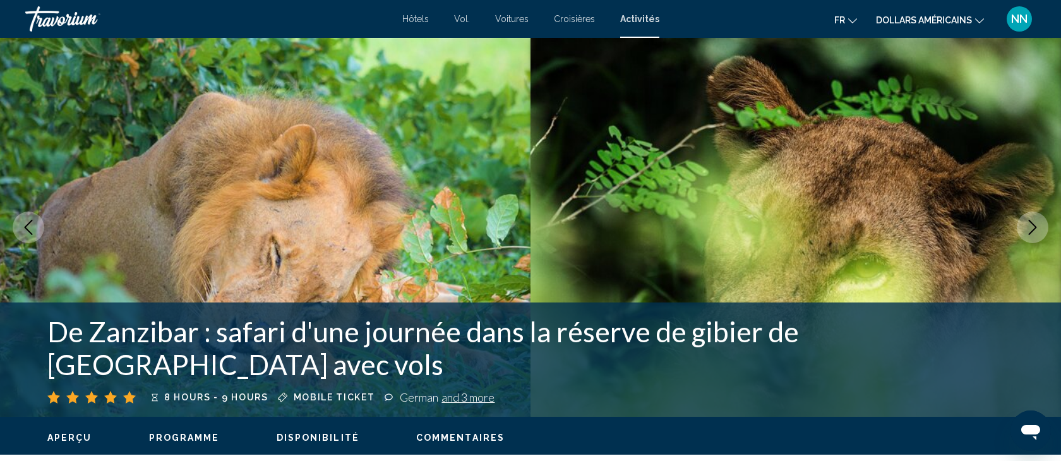
drag, startPoint x: 265, startPoint y: 365, endPoint x: 28, endPoint y: 339, distance: 238.3
click at [28, 339] on div "De Zanzibar : safari d'une journée dans la réserve de gibier de [GEOGRAPHIC_DAT…" at bounding box center [530, 359] width 1017 height 89
copy h1 "De Zanzibar : safari d'une journée dans la réserve de gibier de [GEOGRAPHIC_DAT…"
click at [465, 18] on font "Vol." at bounding box center [462, 19] width 16 height 10
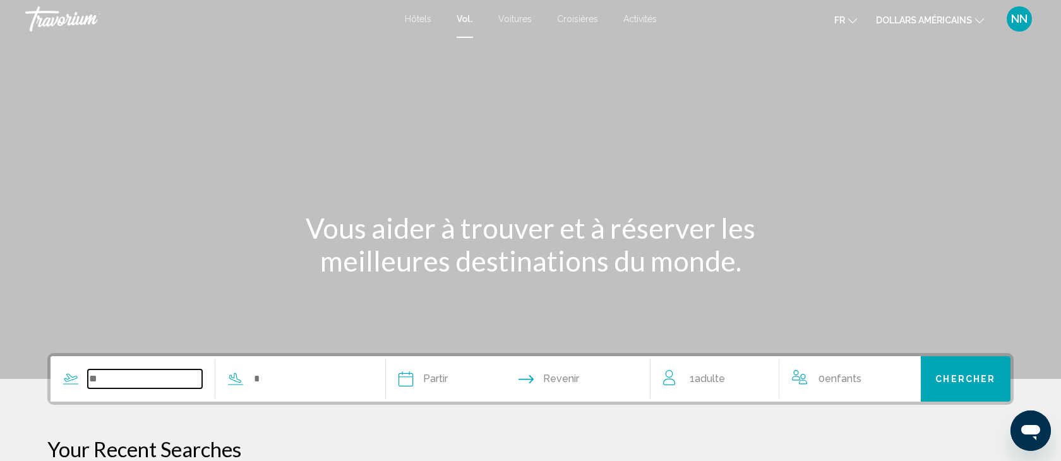
click at [109, 382] on input "Search widget" at bounding box center [145, 379] width 114 height 19
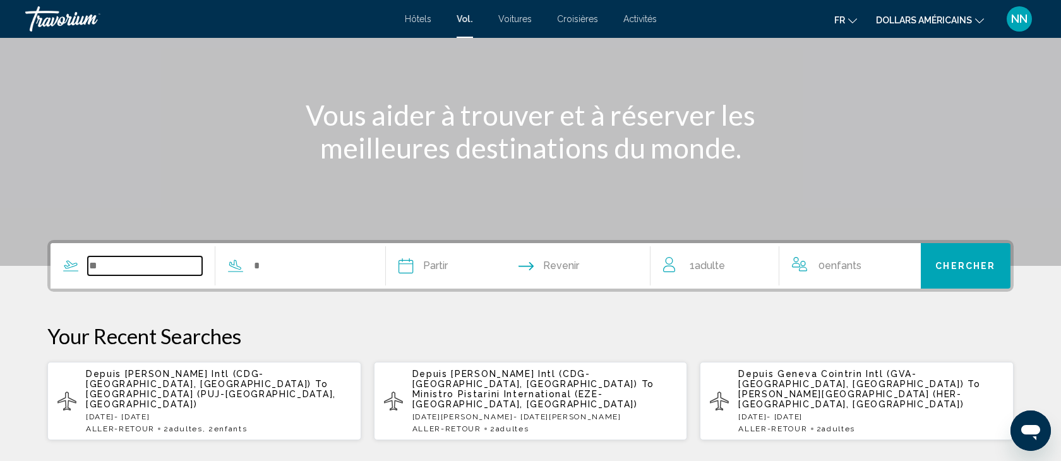
scroll to position [98, 0]
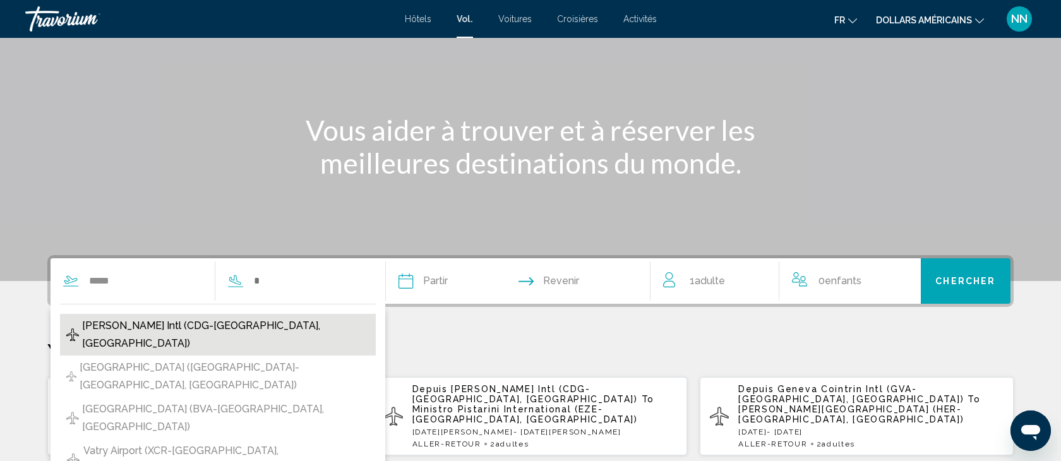
click at [117, 320] on span "[PERSON_NAME] Intl (CDG-[GEOGRAPHIC_DATA], [GEOGRAPHIC_DATA])" at bounding box center [226, 334] width 288 height 35
type input "**********"
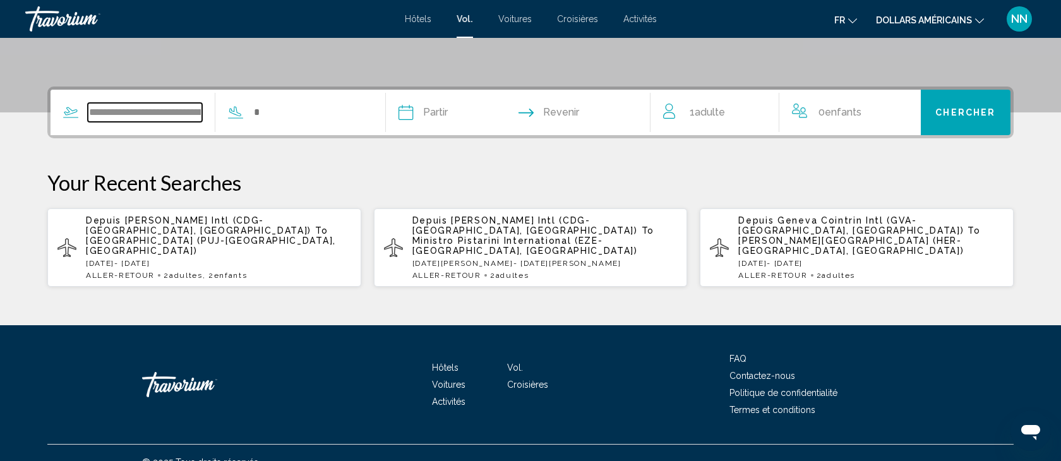
scroll to position [275, 0]
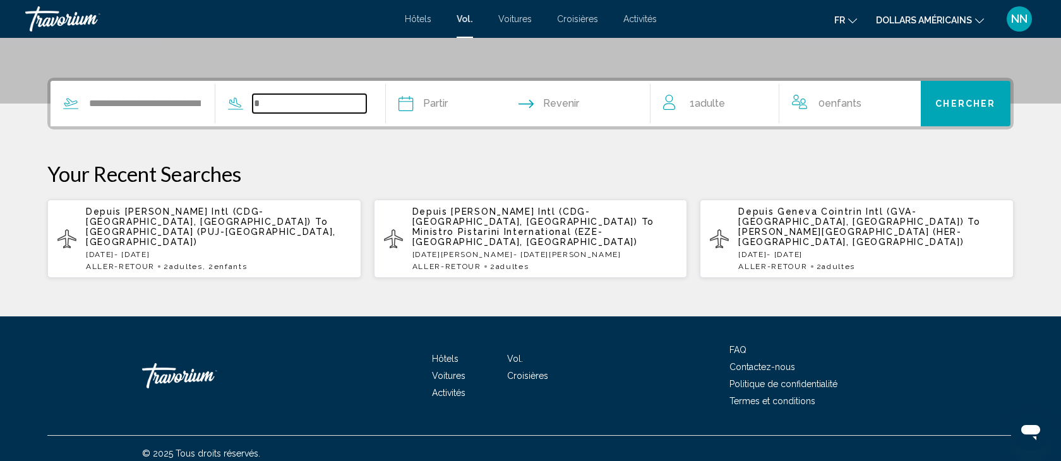
click at [256, 102] on input "Search widget" at bounding box center [310, 103] width 114 height 19
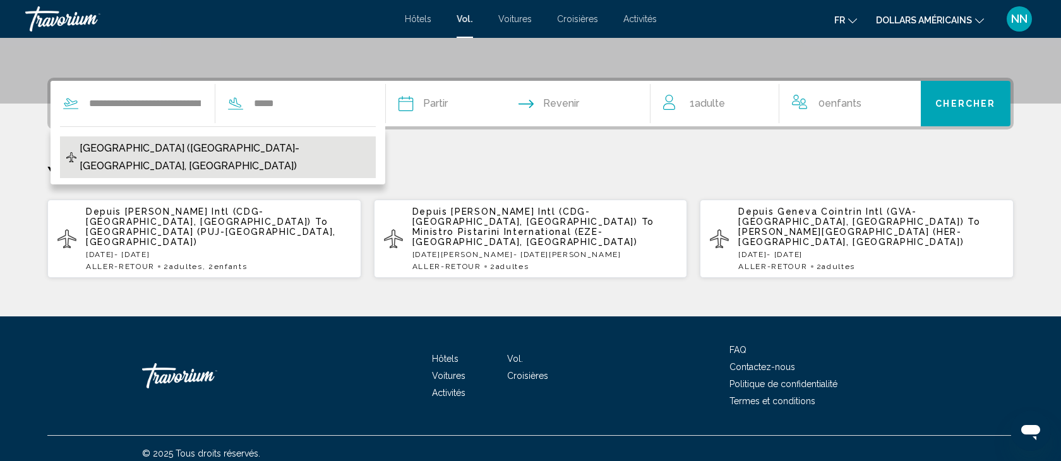
click at [135, 149] on span "[GEOGRAPHIC_DATA] ([GEOGRAPHIC_DATA]-[GEOGRAPHIC_DATA], [GEOGRAPHIC_DATA])" at bounding box center [225, 157] width 290 height 35
type input "**********"
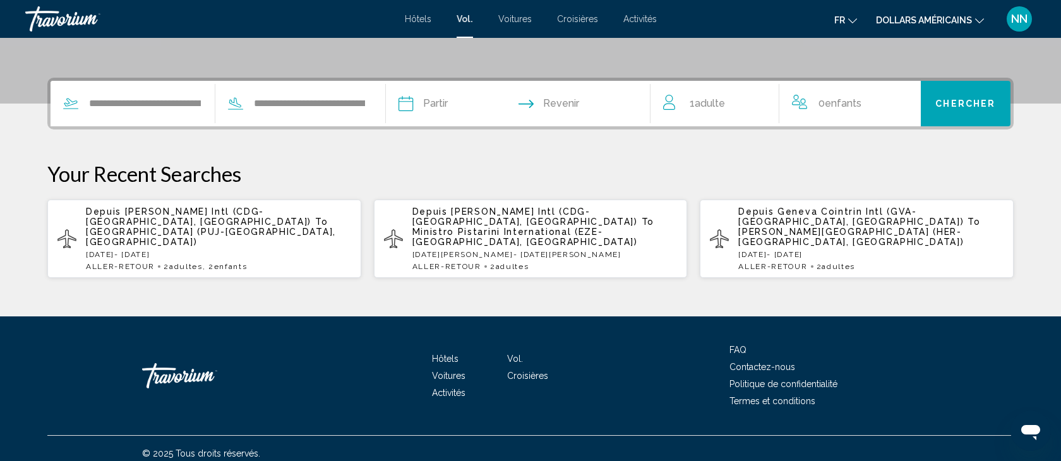
click at [436, 104] on input "Depart date" at bounding box center [460, 105] width 131 height 49
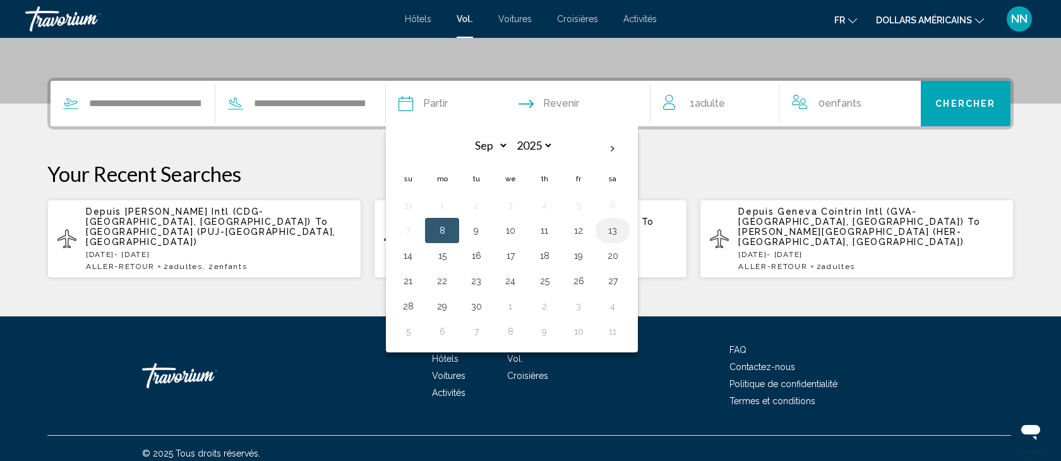
click at [612, 229] on button "13" at bounding box center [613, 231] width 20 height 18
type input "**********"
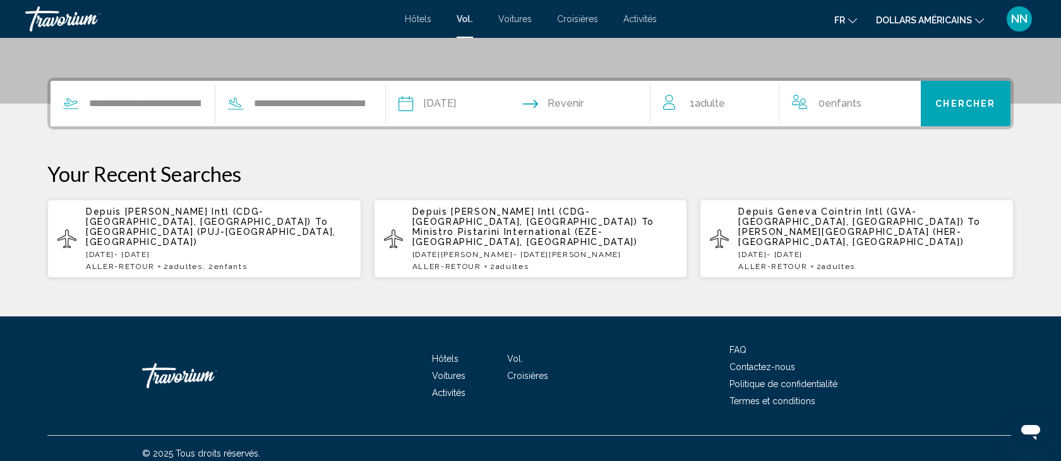
click at [593, 100] on input "Return date" at bounding box center [590, 105] width 131 height 49
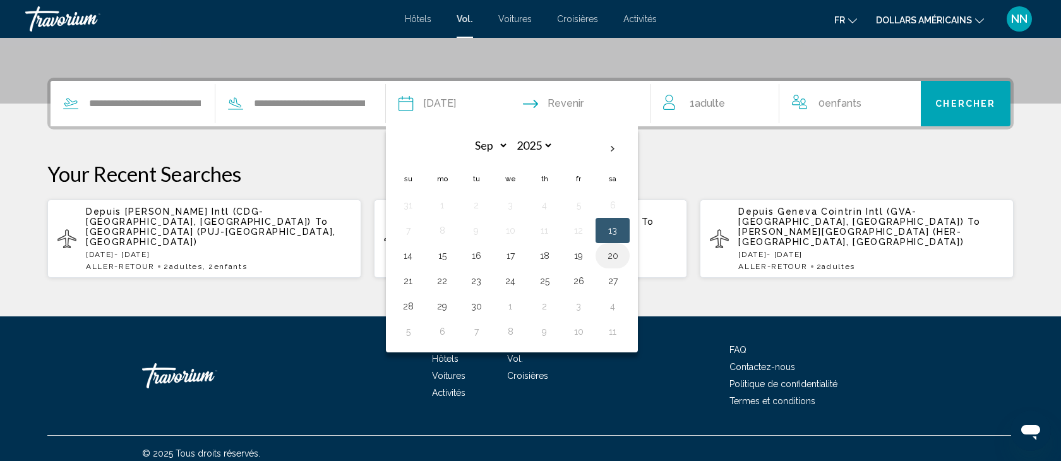
click at [612, 251] on button "20" at bounding box center [613, 256] width 20 height 18
type input "**********"
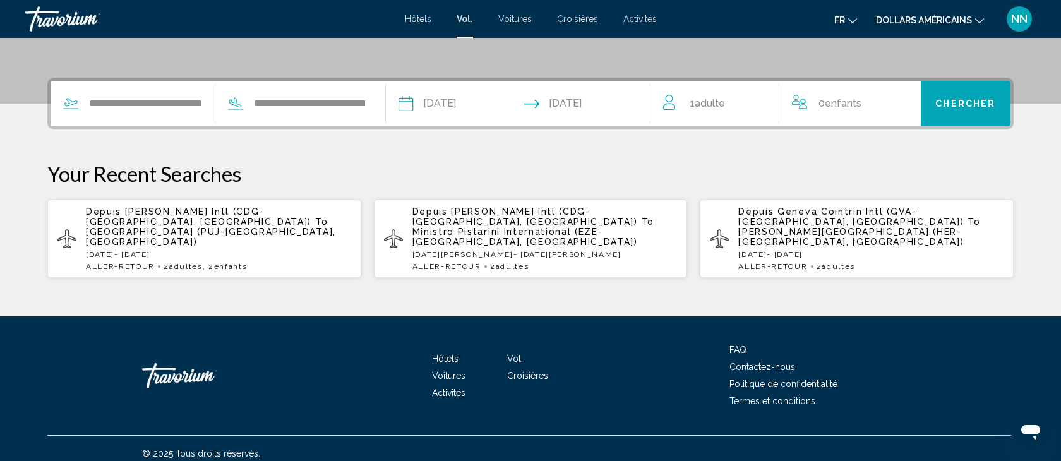
click at [723, 103] on span "Adulte" at bounding box center [710, 103] width 30 height 12
click at [760, 100] on icon "Increment adults" at bounding box center [760, 100] width 11 height 11
click at [954, 105] on span "Chercher" at bounding box center [966, 104] width 60 height 10
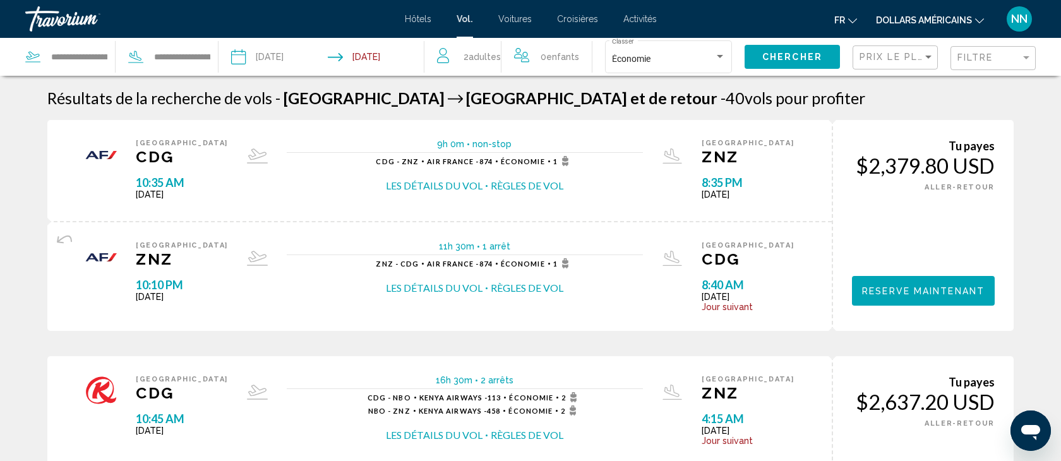
click at [980, 20] on icon "Changer de devise" at bounding box center [979, 20] width 9 height 9
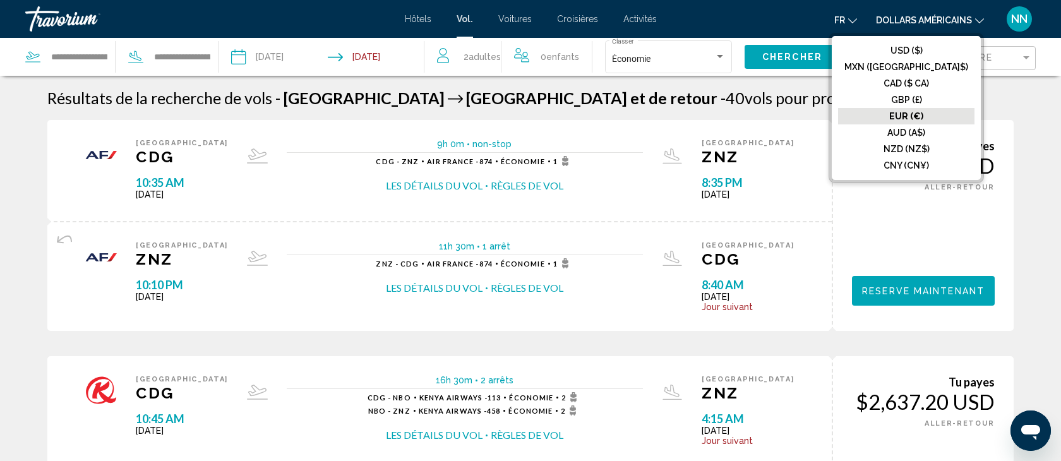
click at [924, 112] on font "EUR (€)" at bounding box center [906, 116] width 34 height 10
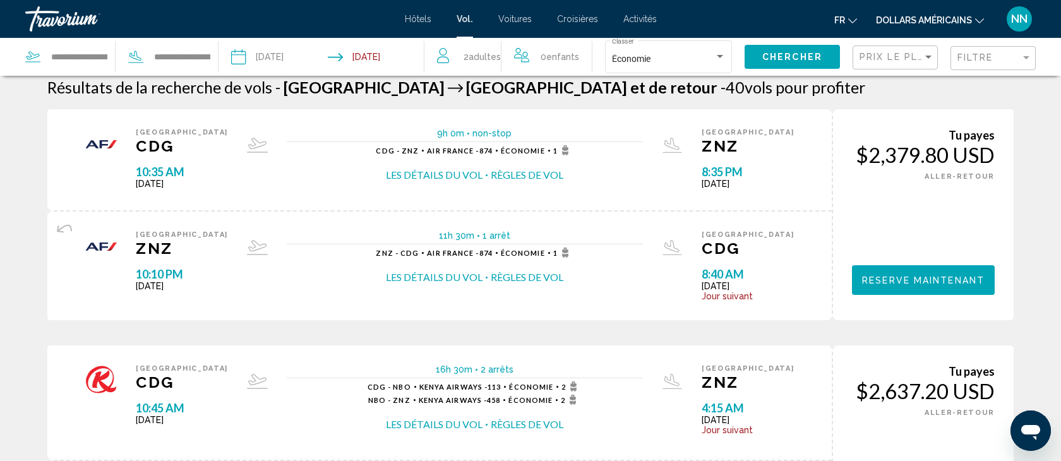
scroll to position [8, 0]
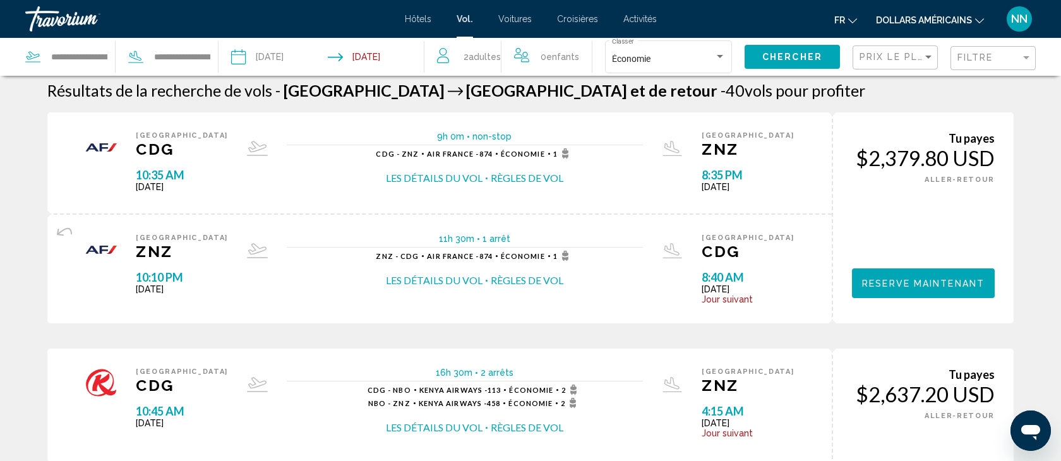
click at [452, 175] on button "Les détails du vol" at bounding box center [434, 178] width 97 height 14
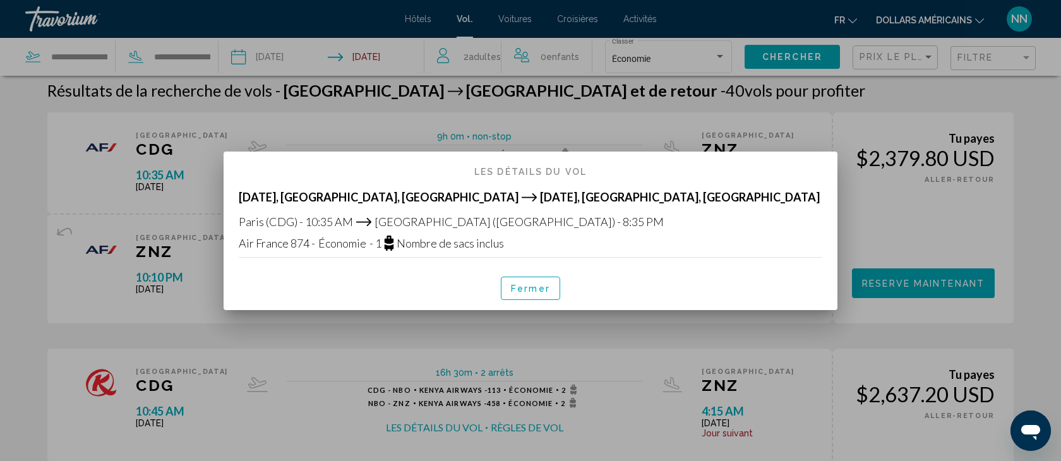
scroll to position [0, 0]
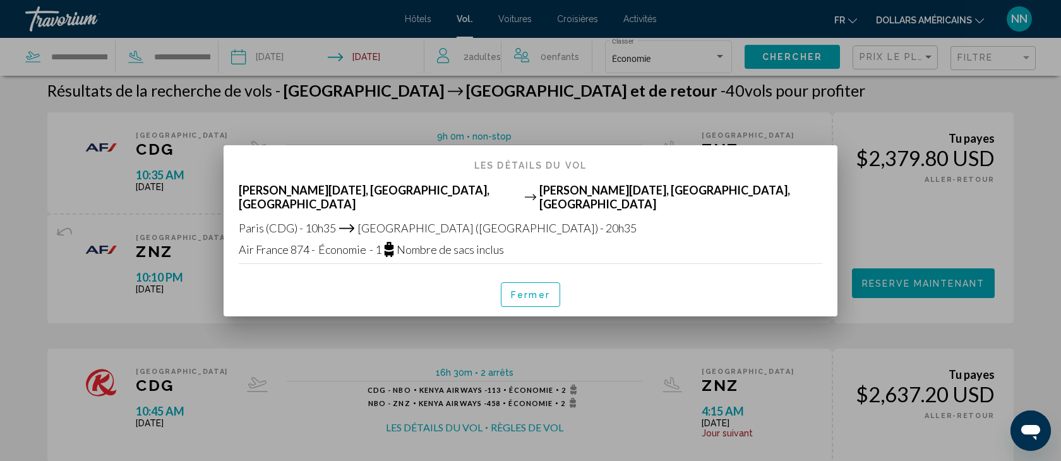
click at [537, 291] on font "Fermer" at bounding box center [530, 296] width 39 height 10
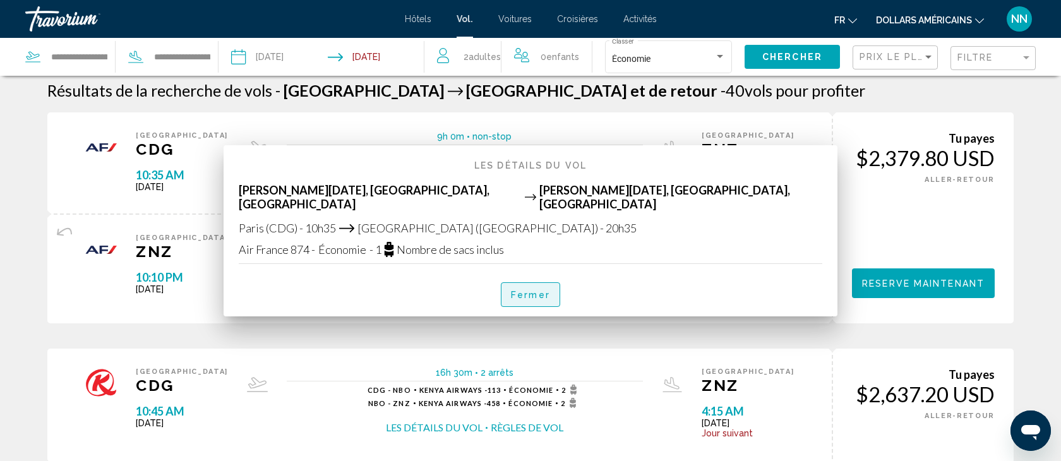
scroll to position [8, 0]
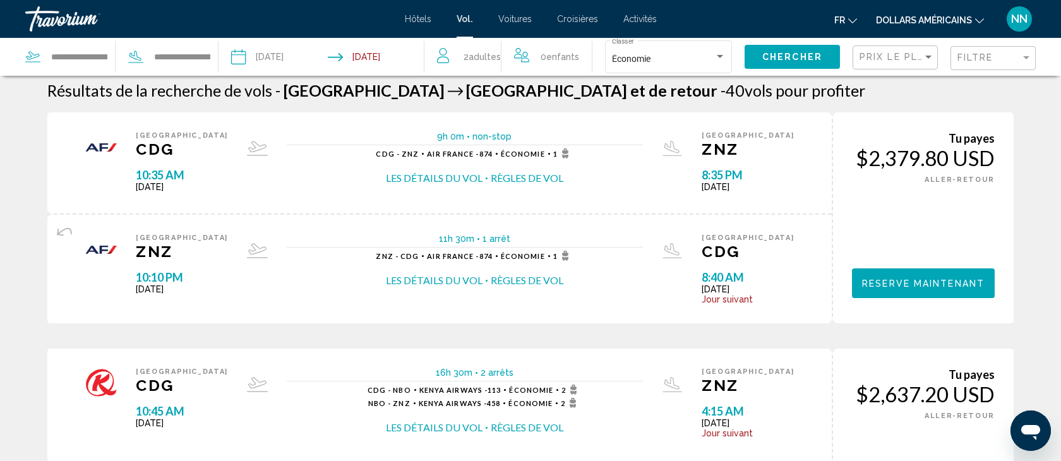
click at [473, 279] on button "Les détails du vol" at bounding box center [434, 281] width 97 height 14
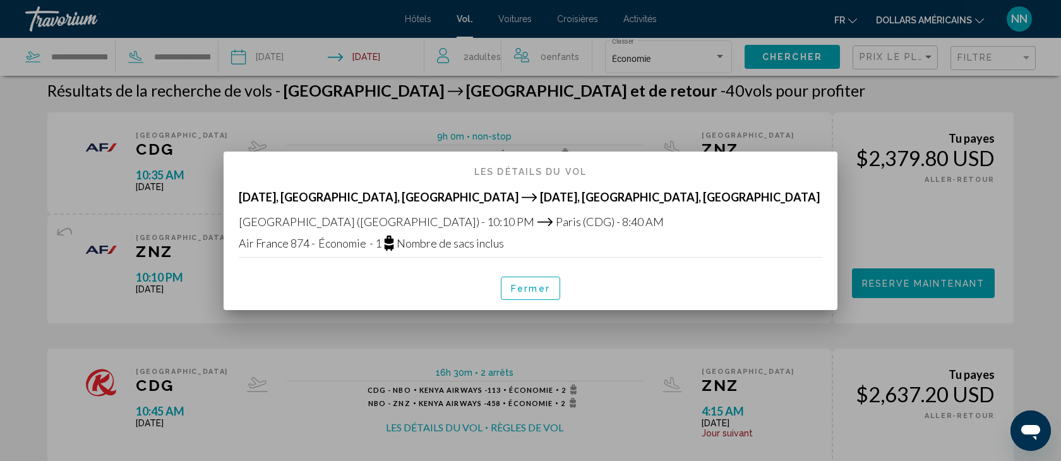
scroll to position [0, 0]
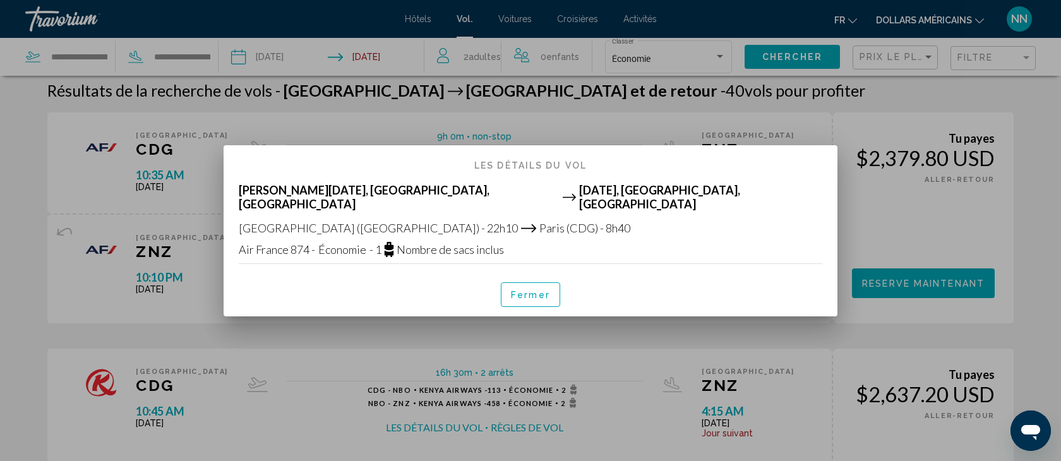
click at [523, 292] on font "Fermer" at bounding box center [530, 296] width 39 height 10
